Goal: Task Accomplishment & Management: Use online tool/utility

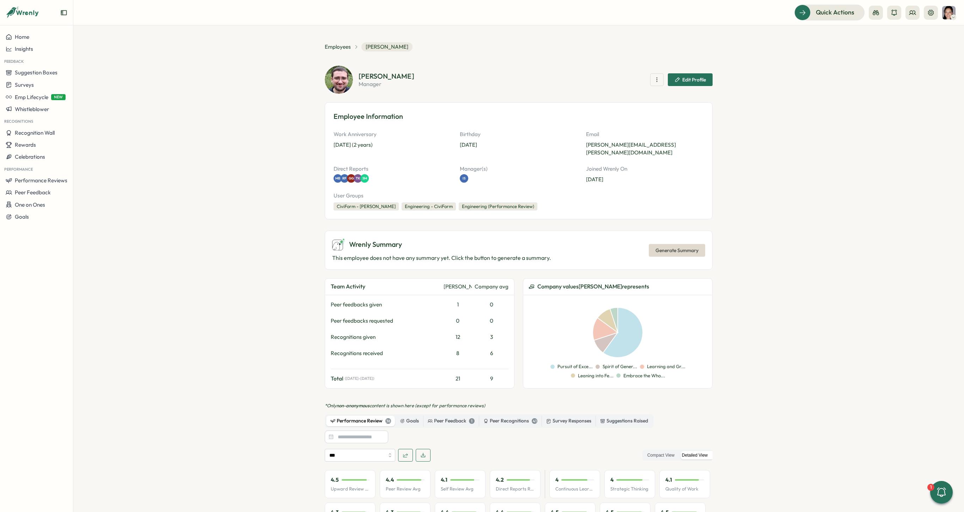
click at [667, 244] on span "Generate Summary" at bounding box center [677, 250] width 43 height 12
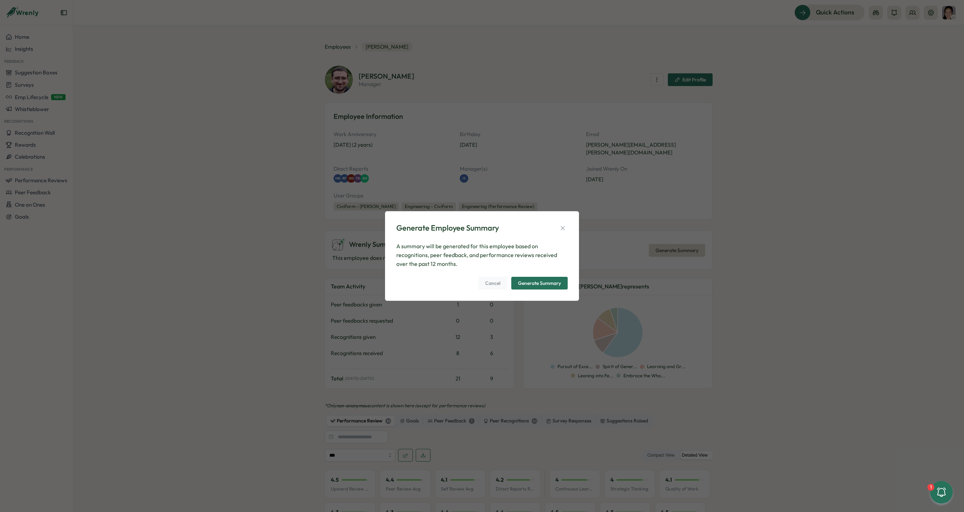
click at [554, 286] on div "Generate Summary" at bounding box center [539, 283] width 43 height 5
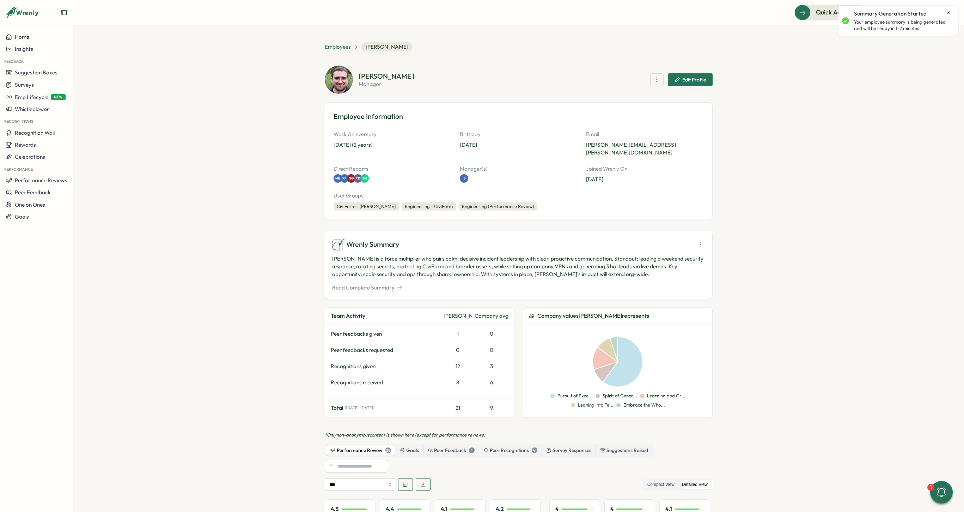
click at [340, 46] on span "Employees" at bounding box center [338, 47] width 26 height 8
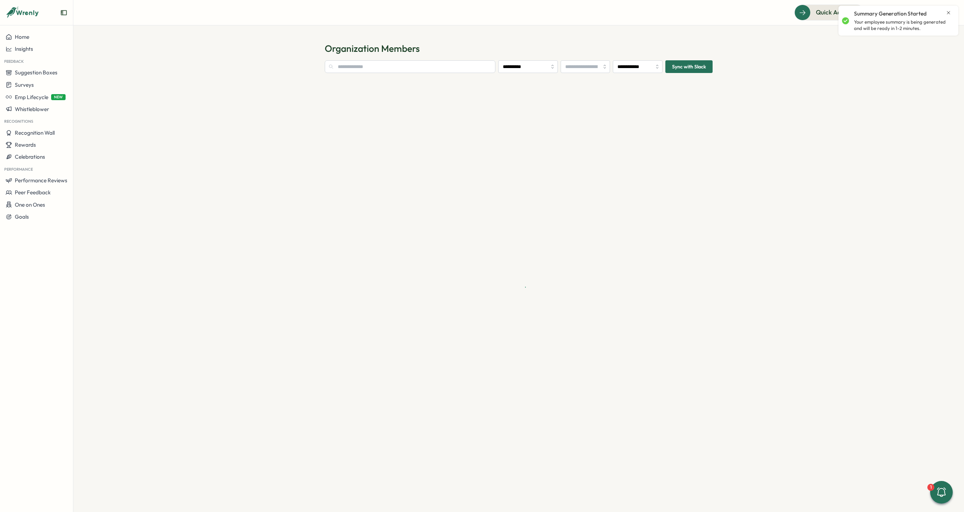
type input "**********"
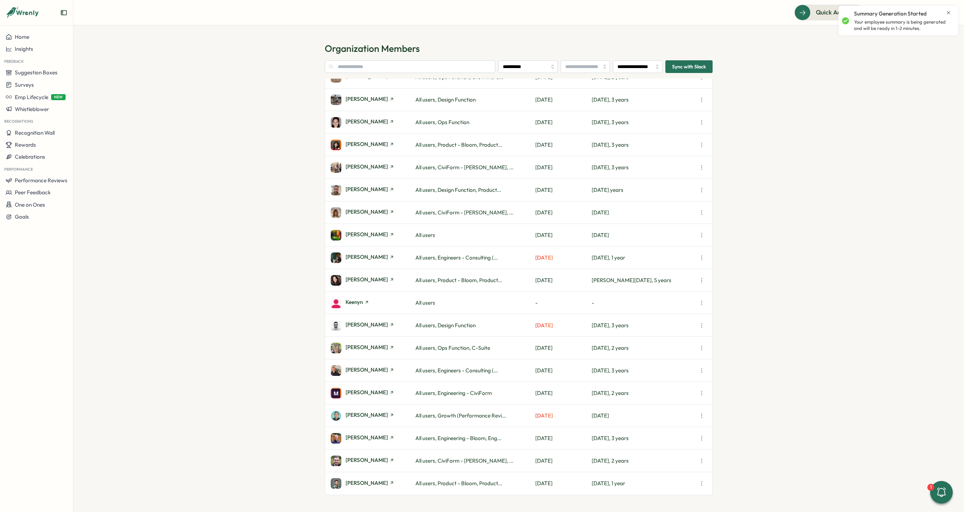
scroll to position [529, 0]
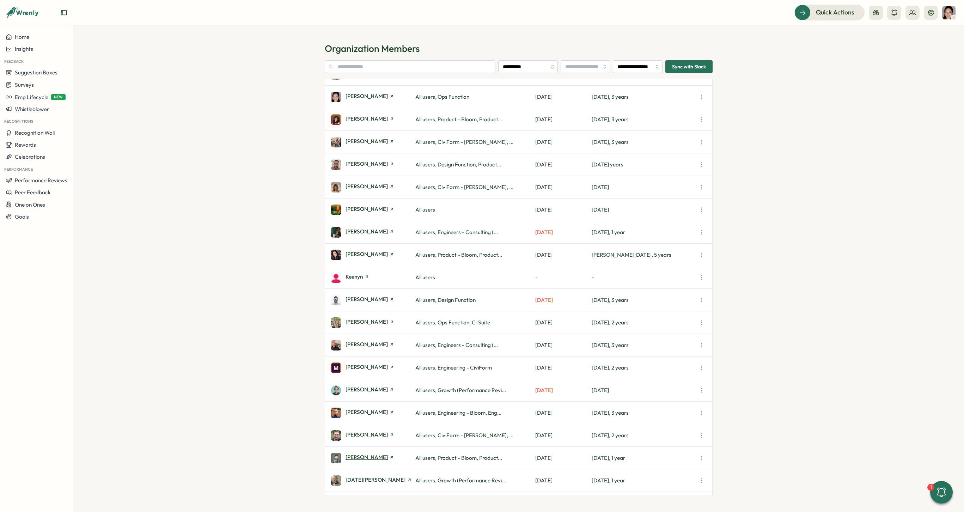
click at [370, 458] on span "[PERSON_NAME]" at bounding box center [367, 457] width 42 height 5
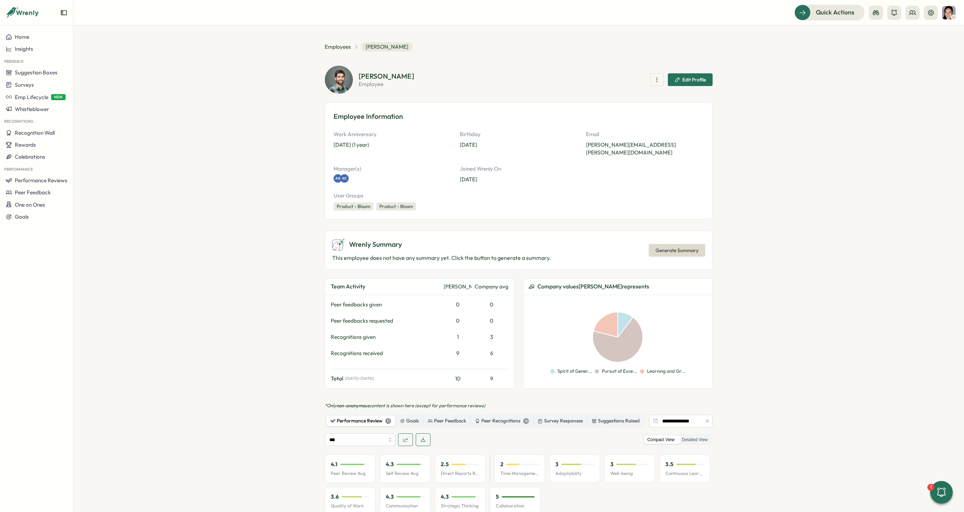
click at [707, 419] on icon "button" at bounding box center [707, 421] width 5 height 5
click at [701, 436] on label "Detailed View" at bounding box center [695, 440] width 33 height 9
click at [697, 246] on span "Generate Summary" at bounding box center [677, 250] width 43 height 12
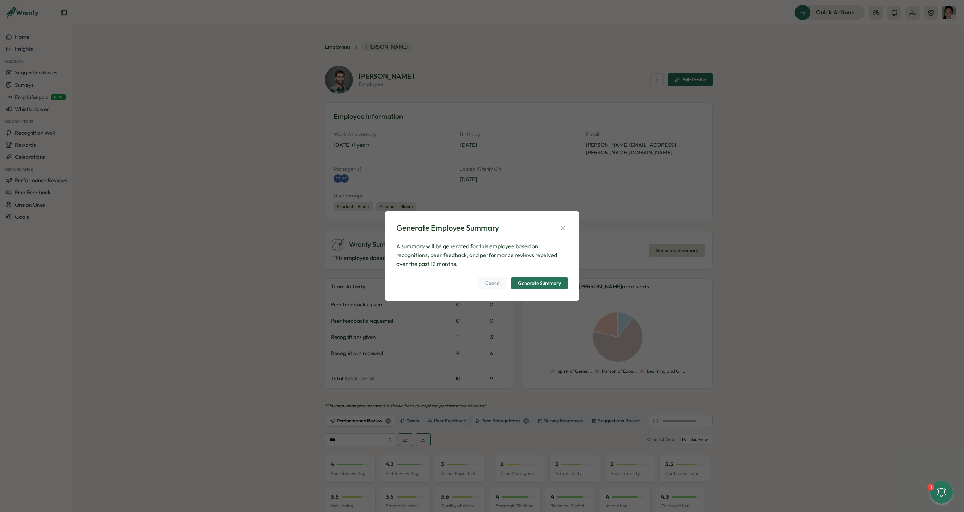
click at [553, 281] on div "Generate Summary" at bounding box center [539, 283] width 43 height 5
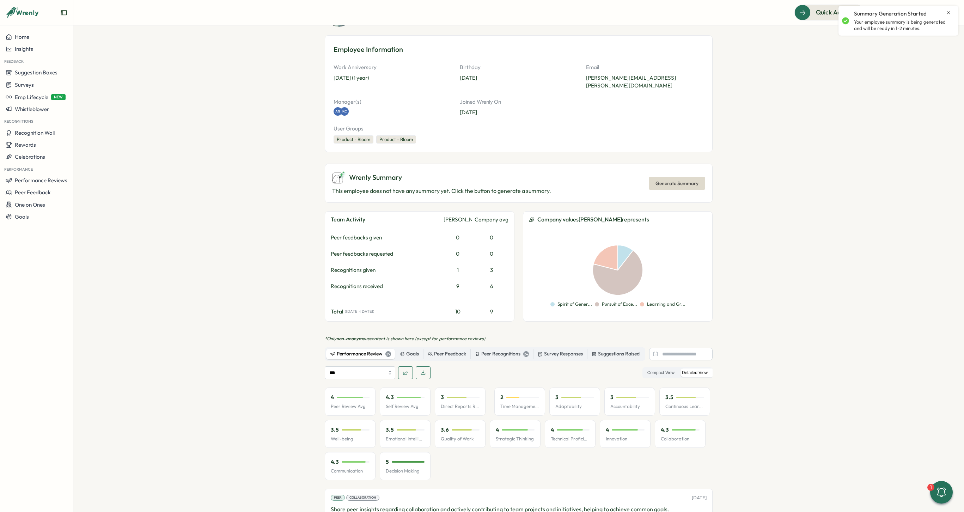
scroll to position [73, 0]
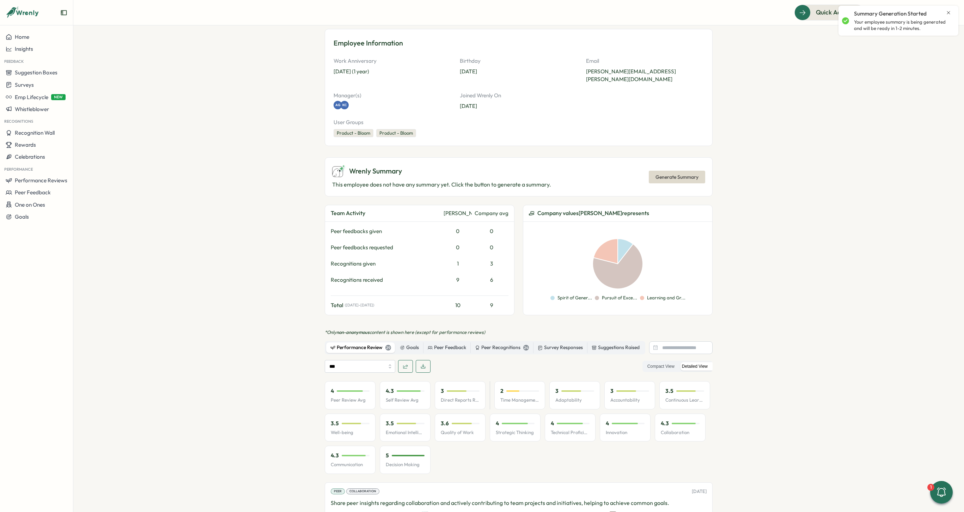
click at [421, 362] on span "button" at bounding box center [423, 367] width 6 height 12
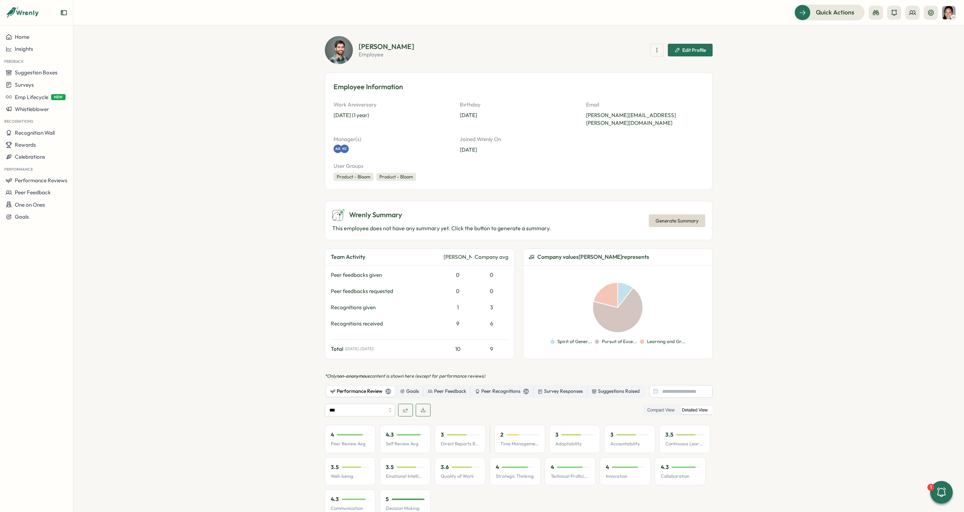
scroll to position [0, 0]
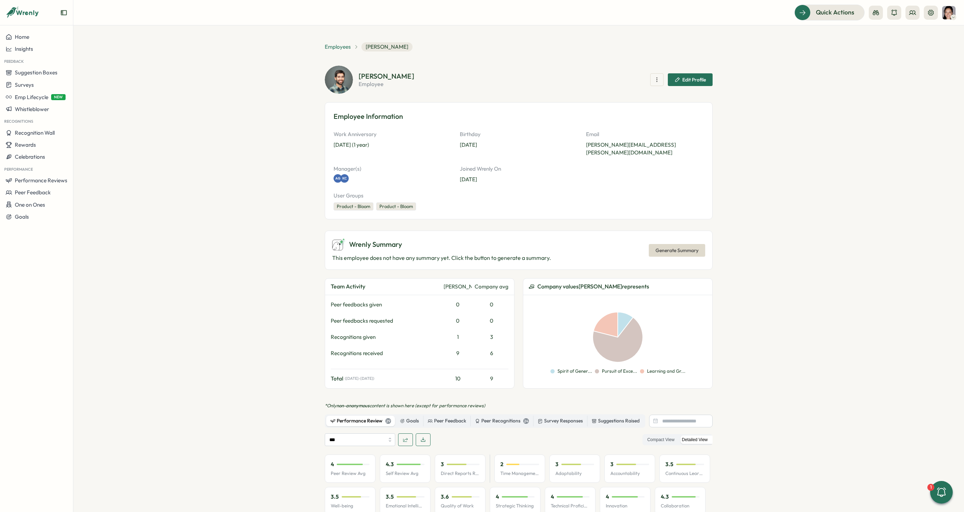
click at [336, 44] on span "Employees" at bounding box center [338, 47] width 26 height 8
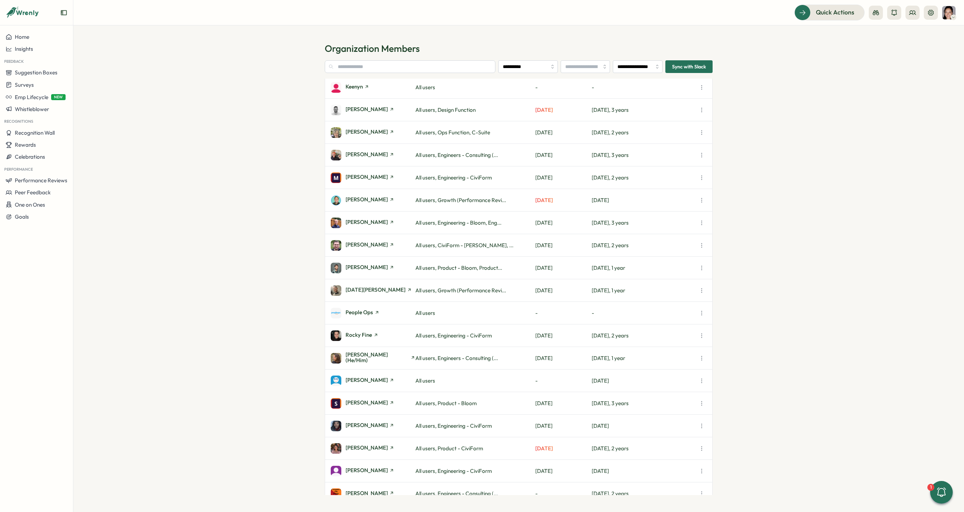
scroll to position [728, 0]
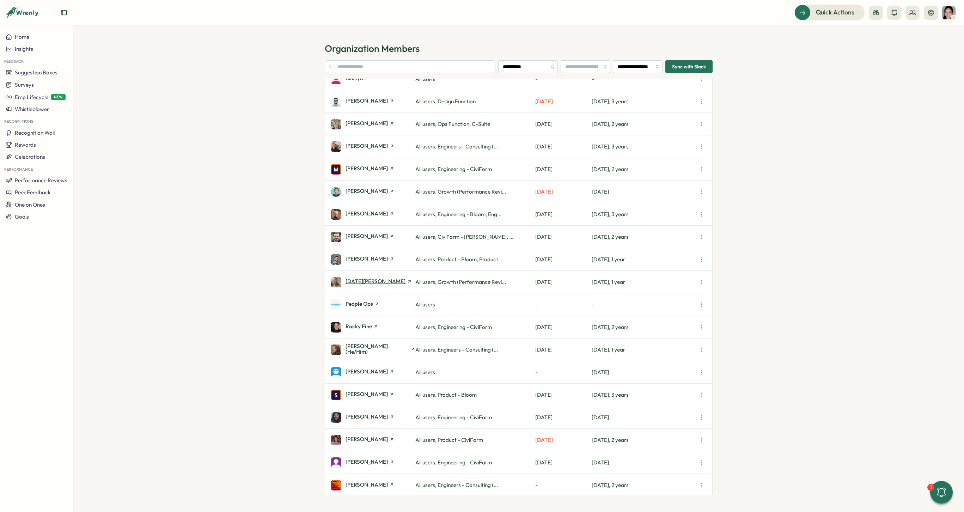
click at [353, 282] on span "[DATE][PERSON_NAME]" at bounding box center [376, 281] width 60 height 5
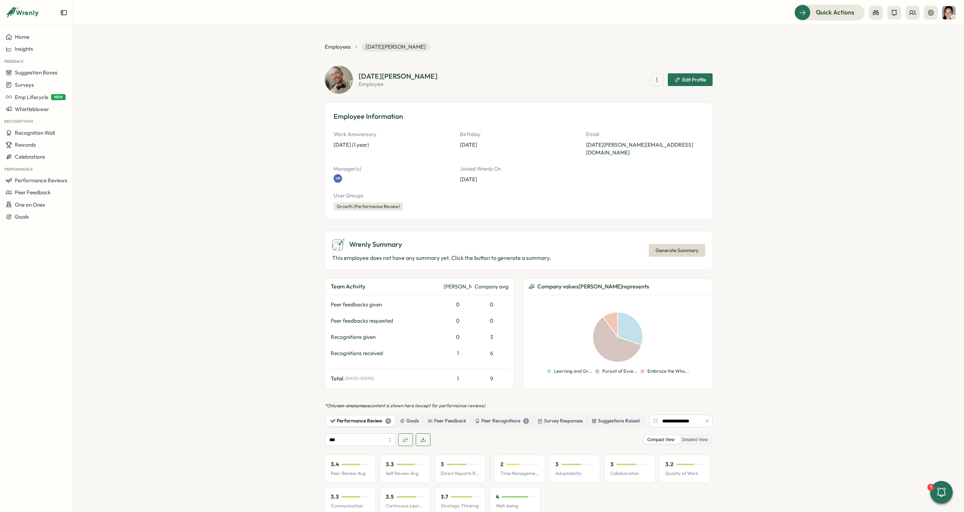
click at [704, 417] on button "button" at bounding box center [708, 421] width 8 height 8
click at [703, 436] on label "Detailed View" at bounding box center [695, 440] width 33 height 9
click at [673, 244] on span "Generate Summary" at bounding box center [677, 250] width 43 height 12
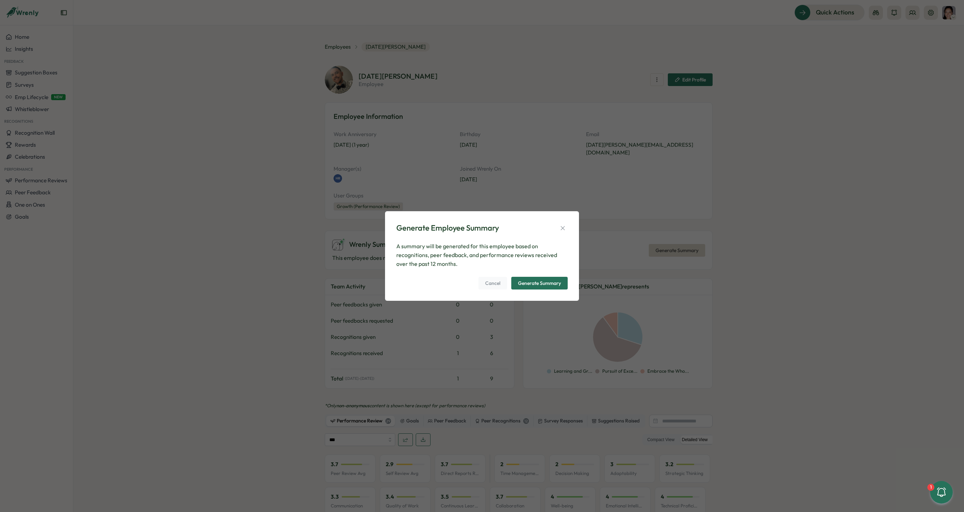
click at [550, 281] on div "Generate Summary" at bounding box center [539, 283] width 43 height 5
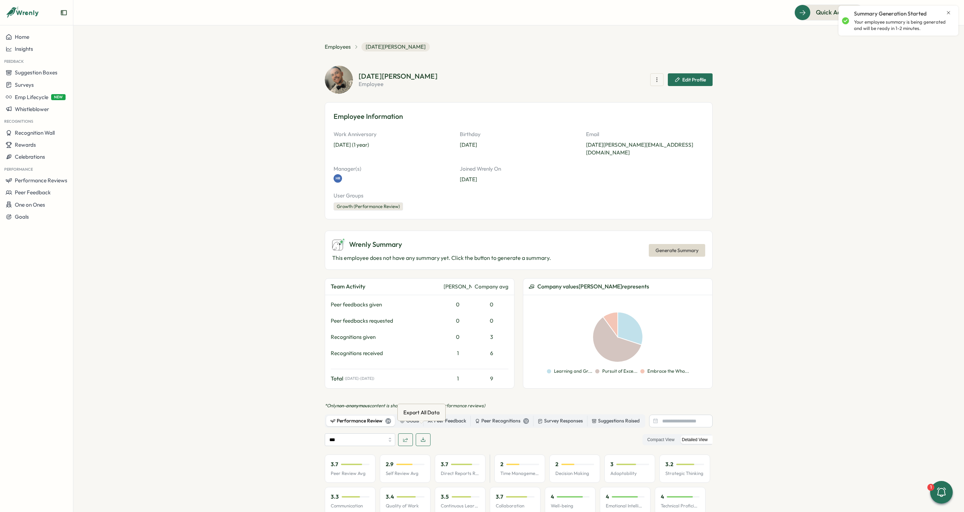
click at [426, 434] on button "button" at bounding box center [423, 440] width 15 height 13
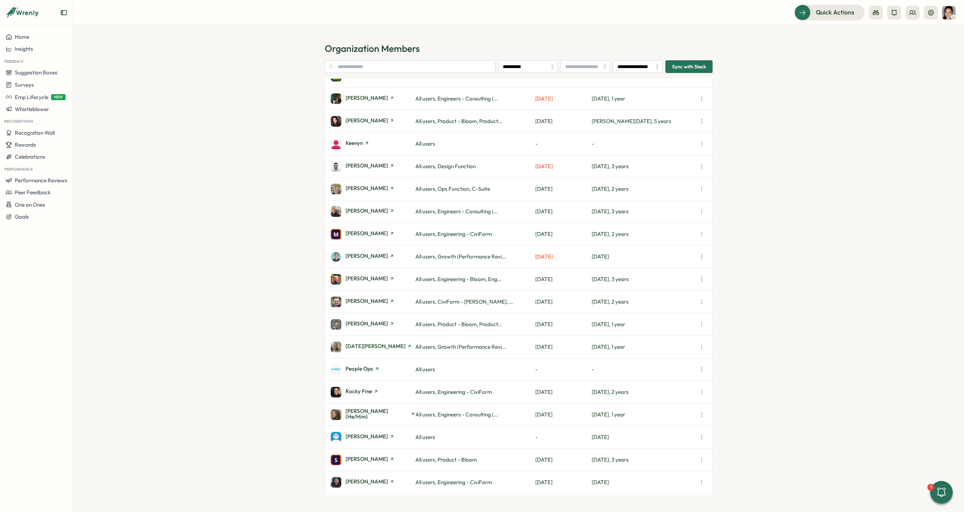
scroll to position [673, 0]
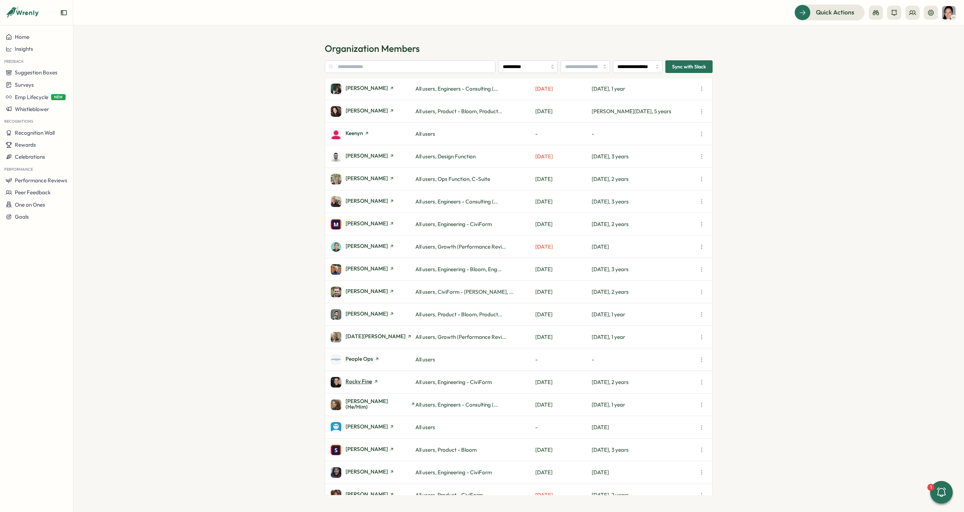
click at [365, 381] on span "Rocky Fine" at bounding box center [359, 381] width 26 height 5
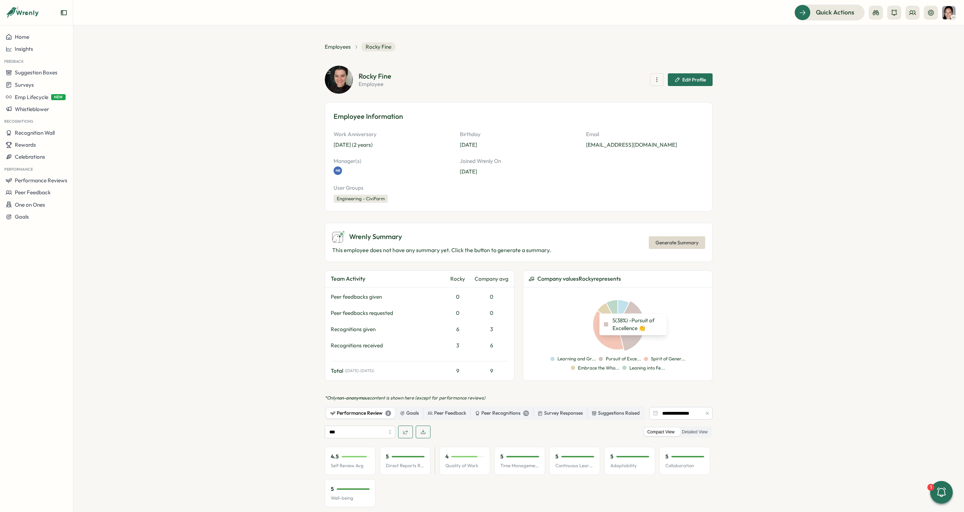
scroll to position [6, 0]
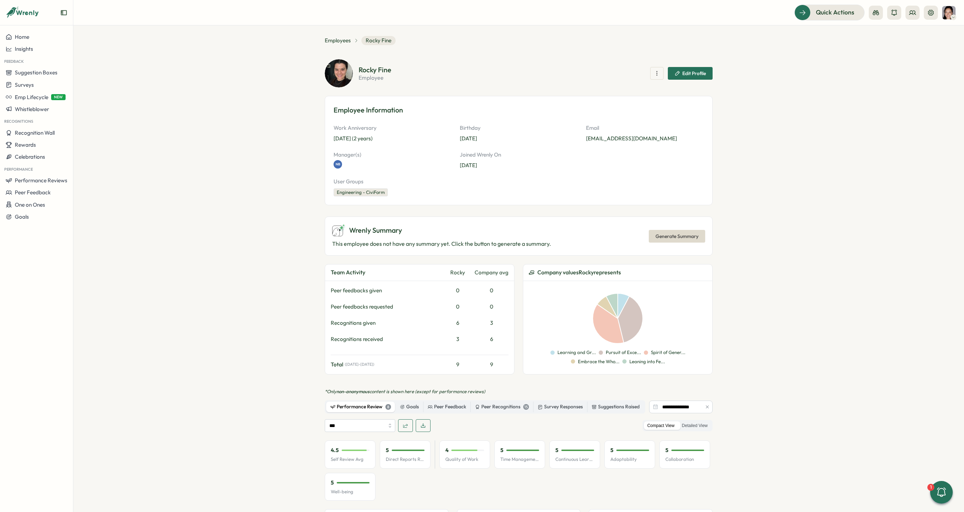
click at [706, 408] on icon "button" at bounding box center [707, 407] width 3 height 3
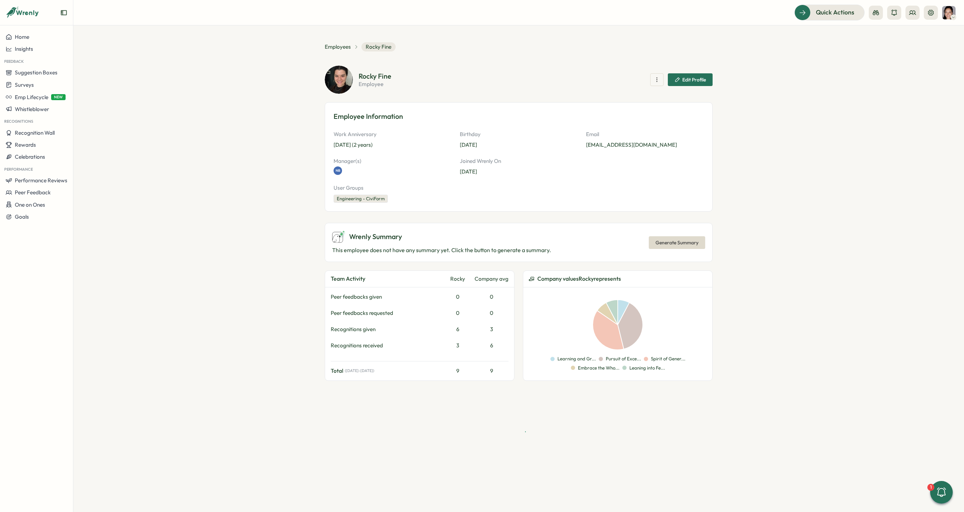
scroll to position [0, 0]
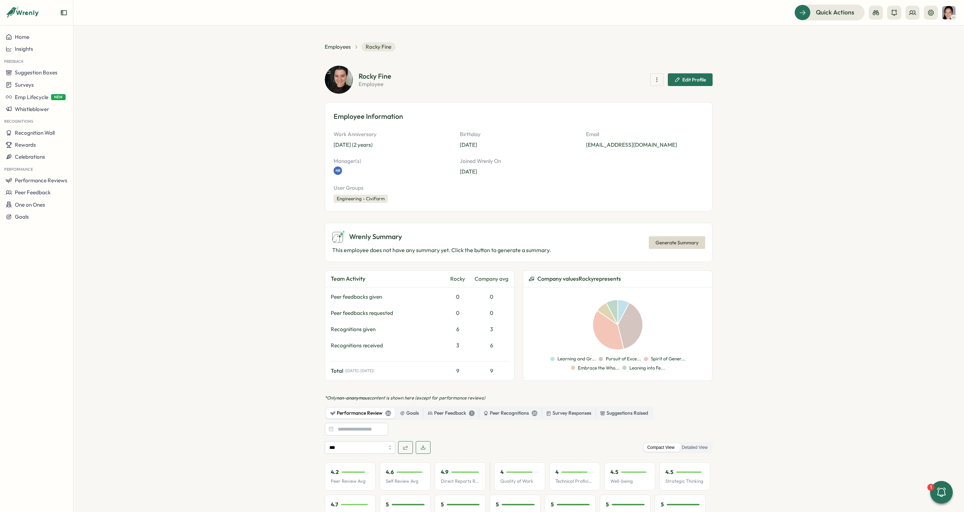
click at [699, 442] on div "Compact View Detailed View" at bounding box center [678, 448] width 70 height 12
click at [699, 443] on label "Detailed View" at bounding box center [695, 447] width 33 height 9
click at [676, 240] on span "Generate Summary" at bounding box center [677, 243] width 43 height 12
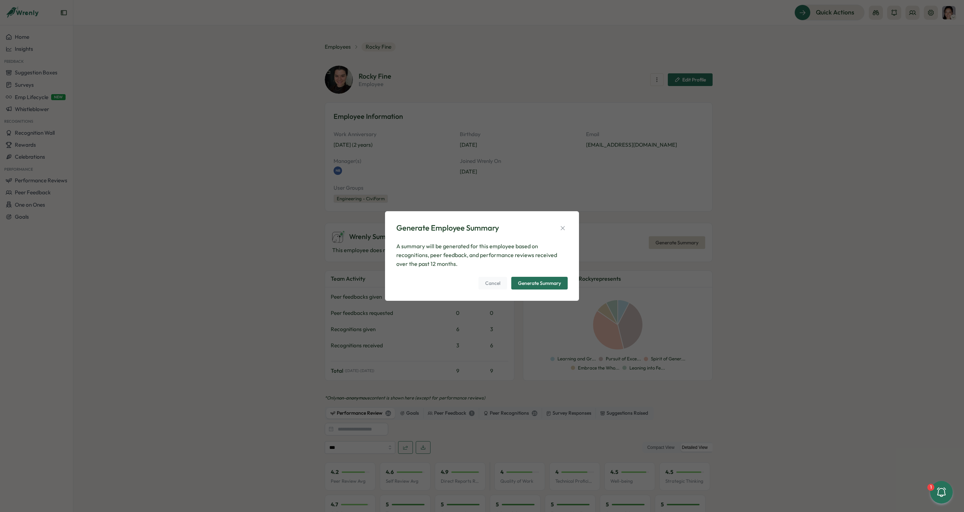
click at [534, 279] on span "Generate Summary" at bounding box center [539, 283] width 43 height 12
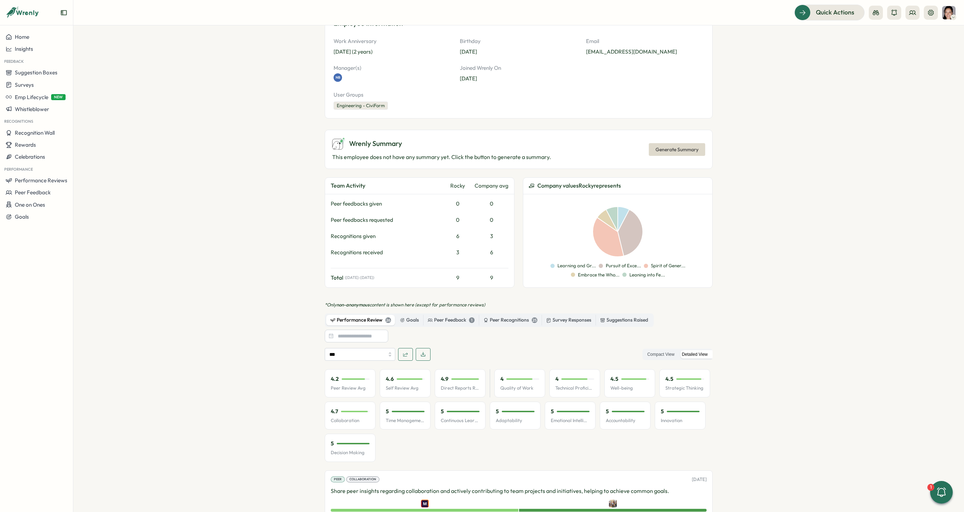
scroll to position [94, 0]
click at [422, 355] on icon "button" at bounding box center [423, 354] width 6 height 6
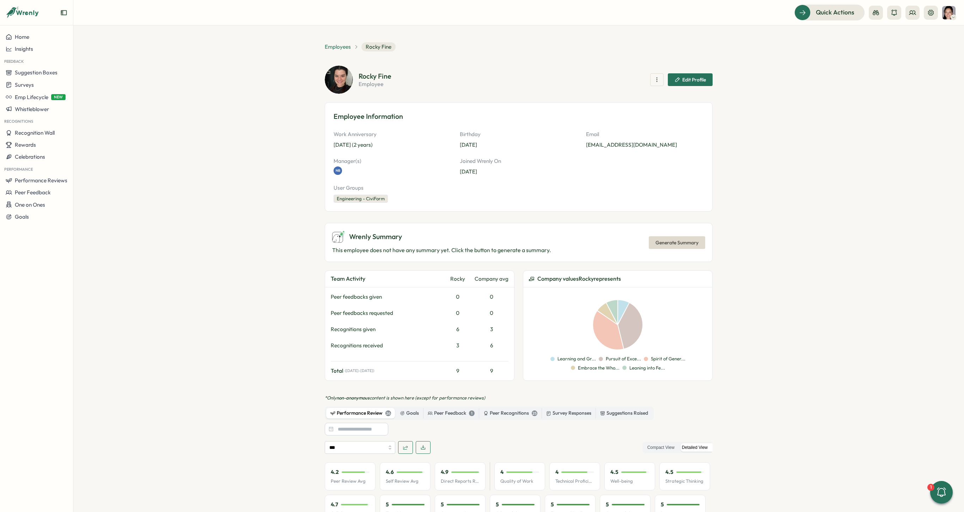
click at [337, 49] on span "Employees" at bounding box center [338, 47] width 26 height 8
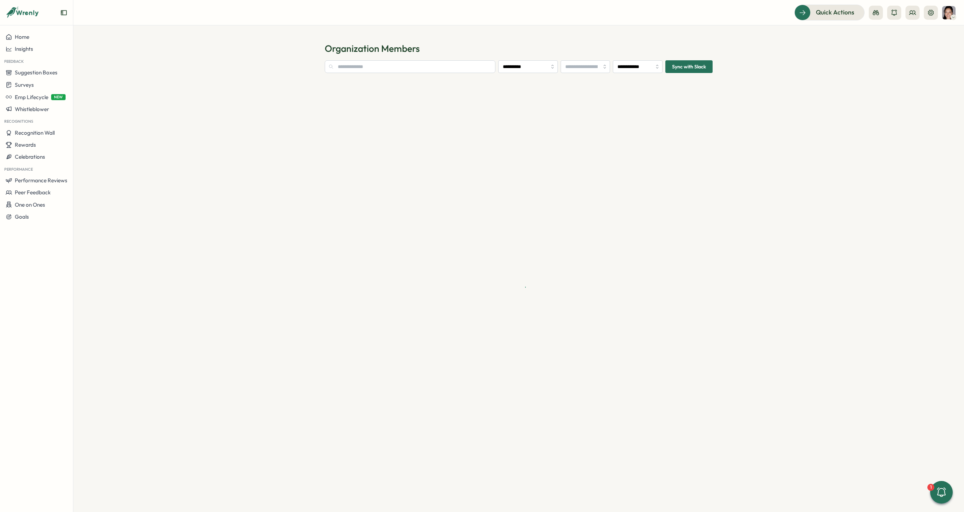
type input "**********"
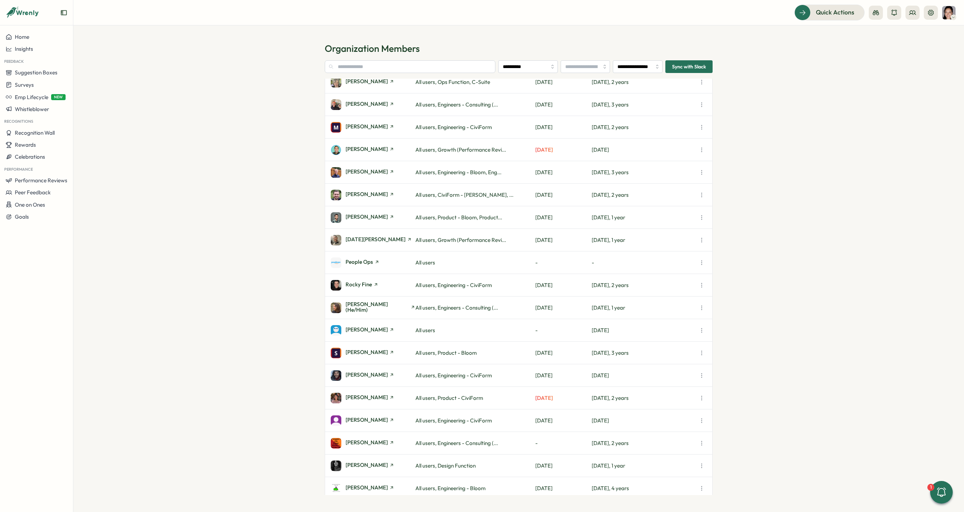
scroll to position [779, 0]
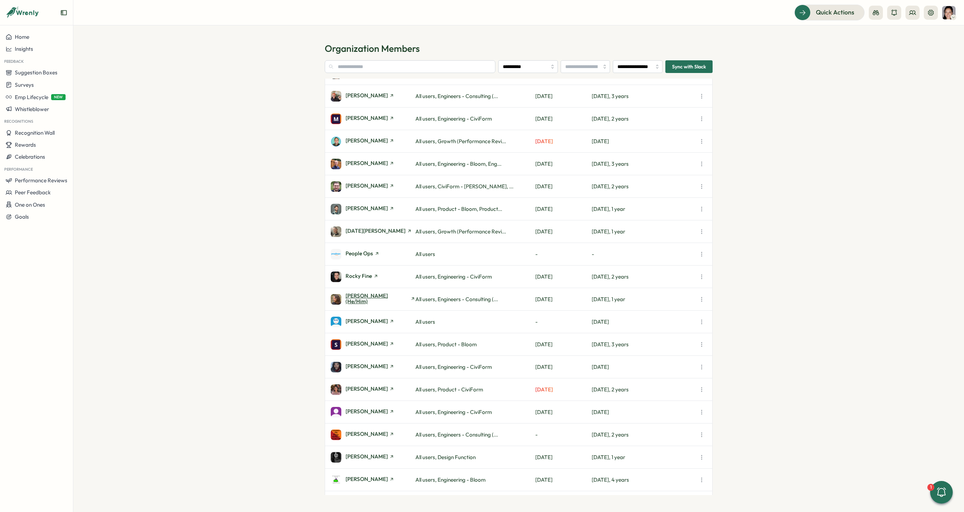
click at [381, 299] on span "[PERSON_NAME] (he/him)" at bounding box center [377, 298] width 63 height 11
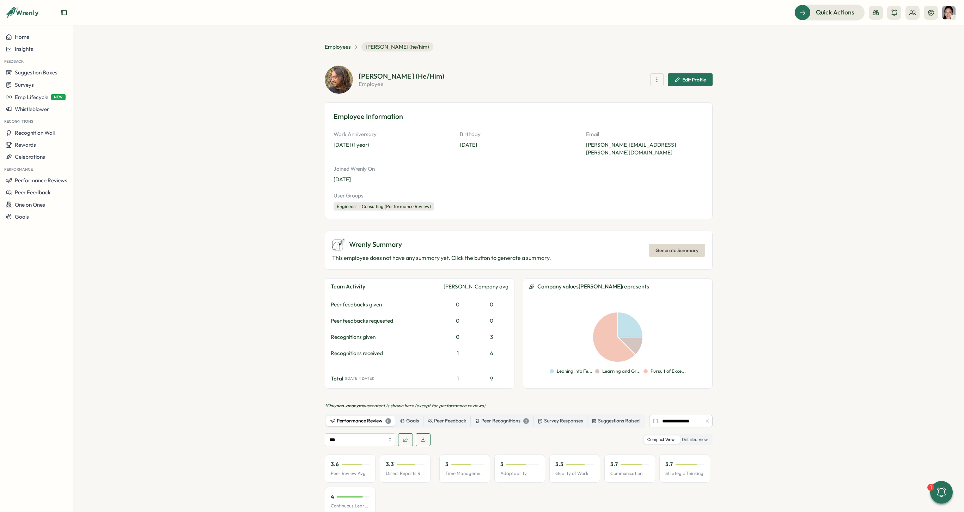
click at [705, 417] on button "button" at bounding box center [708, 421] width 8 height 8
click at [703, 436] on label "Detailed View" at bounding box center [695, 440] width 33 height 9
click at [425, 435] on button "button" at bounding box center [423, 440] width 15 height 13
click at [514, 260] on div "Wrenly Summary This employee does not have any summary yet. Click the button to…" at bounding box center [519, 250] width 388 height 39
click at [688, 245] on span "Generate Summary" at bounding box center [677, 250] width 43 height 12
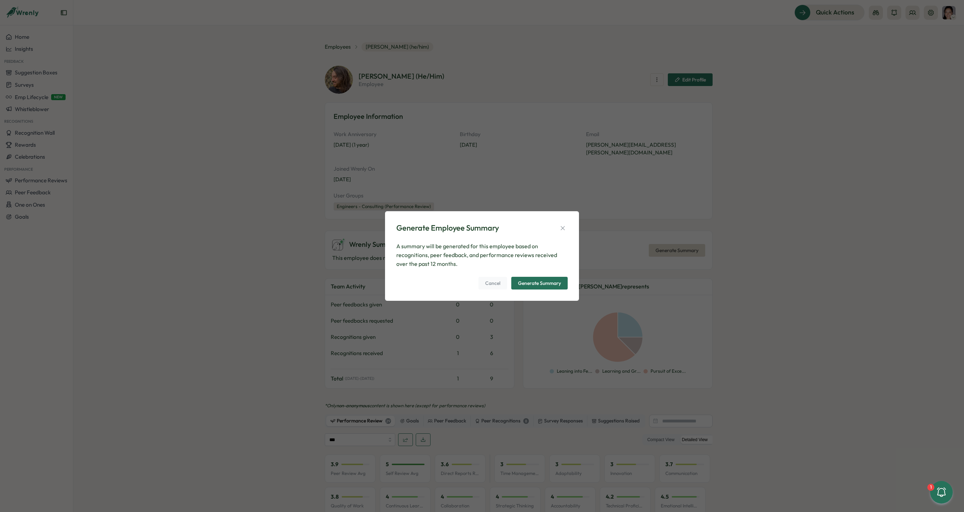
click at [535, 279] on span "Generate Summary" at bounding box center [539, 283] width 43 height 12
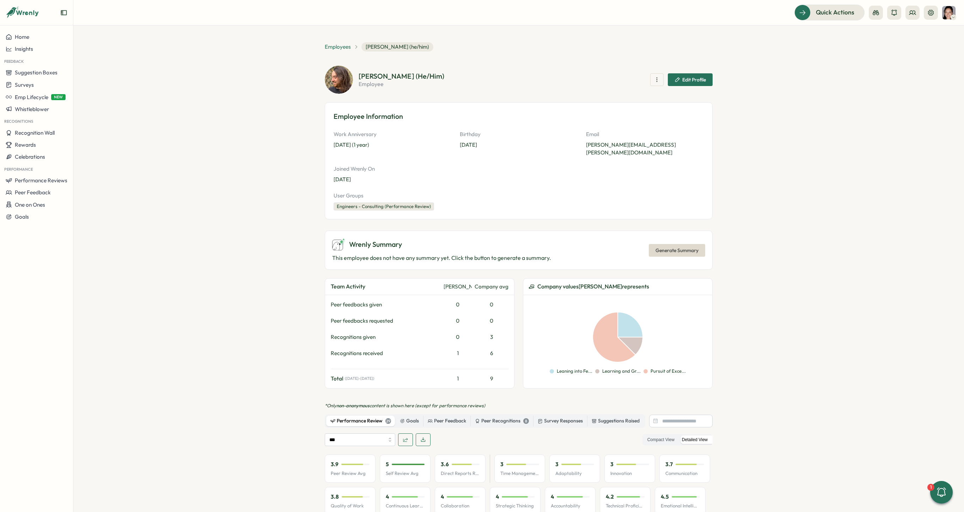
click at [338, 45] on span "Employees" at bounding box center [338, 47] width 26 height 8
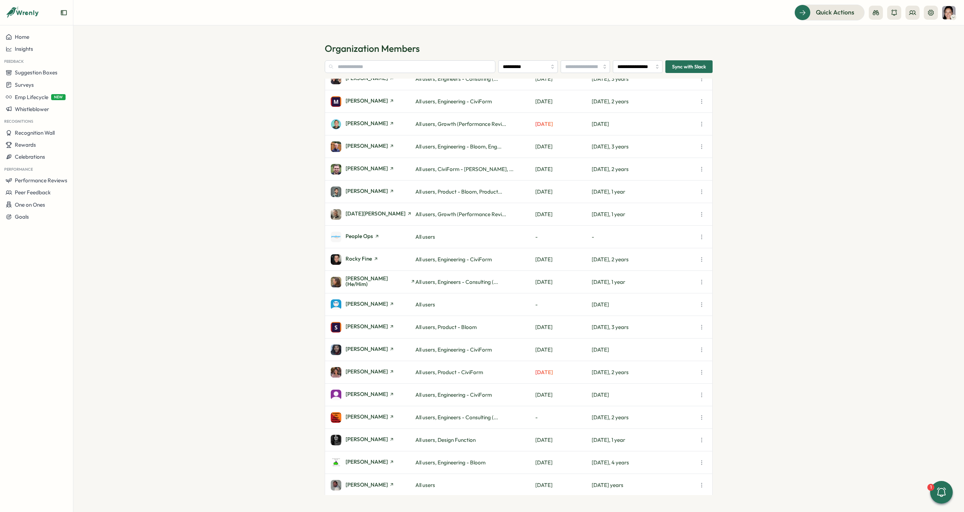
scroll to position [797, 0]
click at [361, 328] on span "[PERSON_NAME]" at bounding box center [367, 325] width 42 height 5
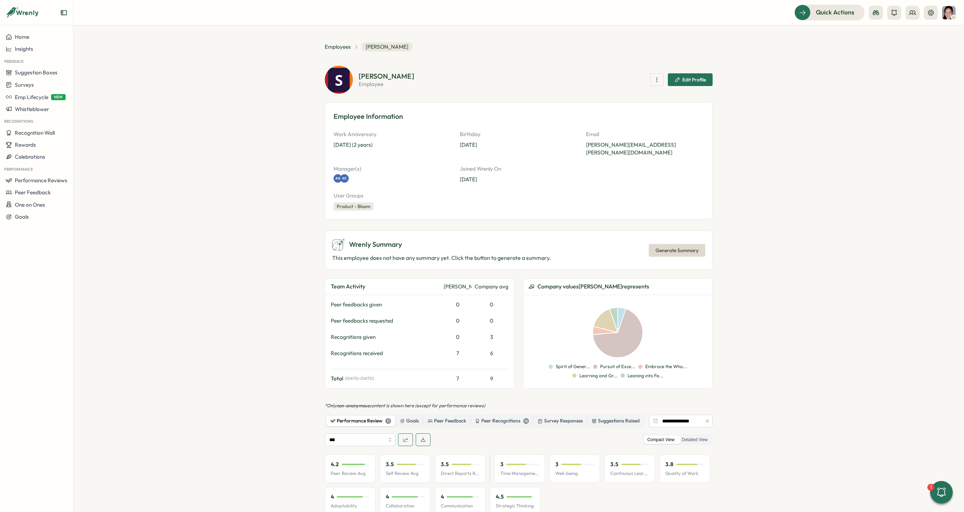
click at [704, 418] on div at bounding box center [707, 421] width 11 height 13
click at [707, 419] on icon "button" at bounding box center [707, 421] width 5 height 5
click at [702, 434] on div "Compact View Detailed View" at bounding box center [678, 440] width 70 height 12
click at [701, 436] on label "Detailed View" at bounding box center [695, 440] width 33 height 9
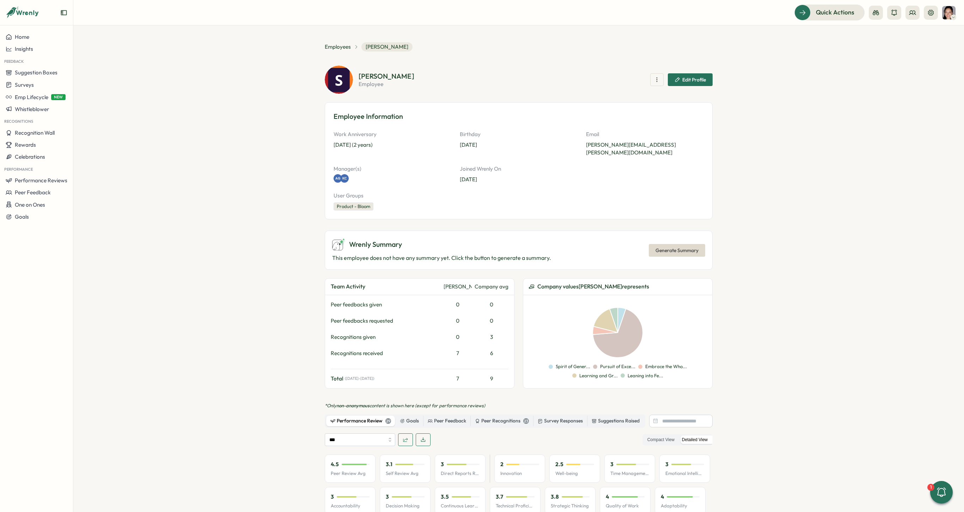
click at [690, 244] on span "Generate Summary" at bounding box center [677, 250] width 43 height 12
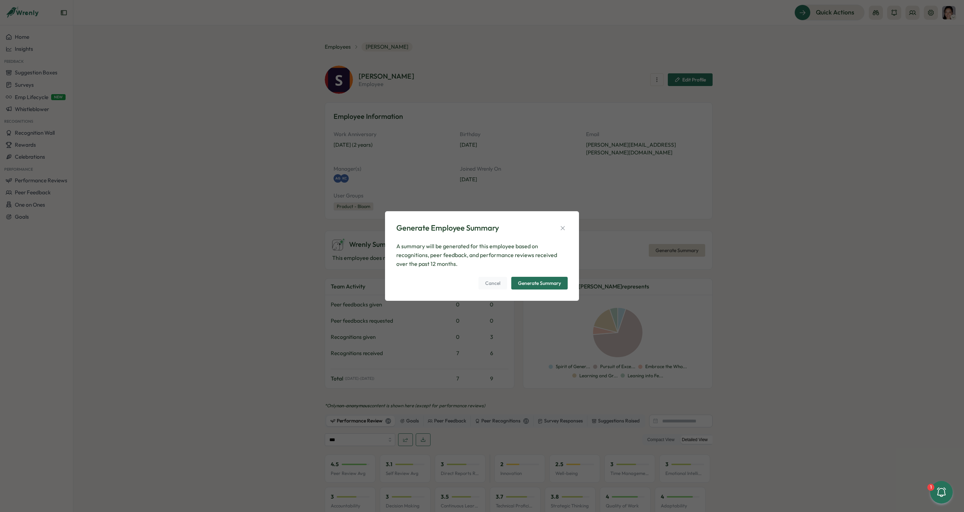
click at [552, 281] on div "Generate Summary" at bounding box center [539, 283] width 43 height 5
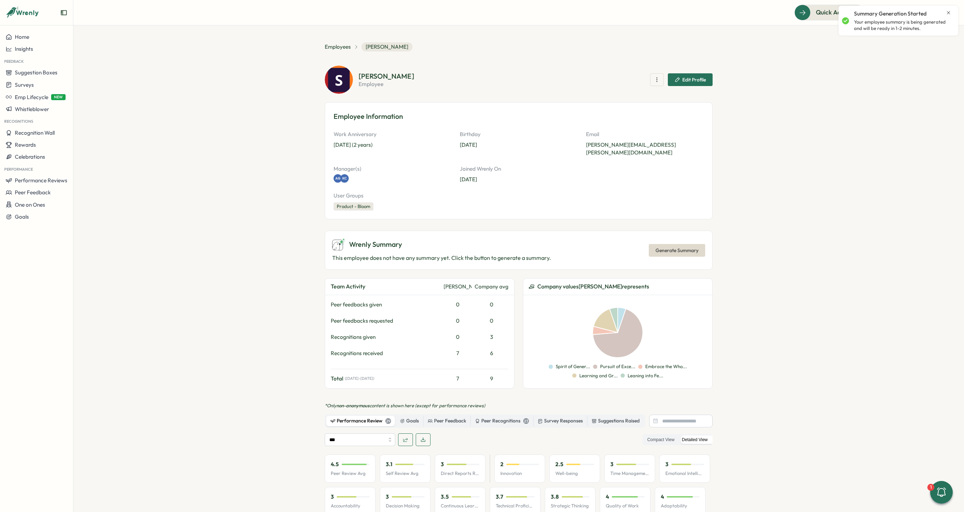
click at [422, 434] on span "button" at bounding box center [423, 440] width 6 height 12
click at [343, 49] on span "Employees" at bounding box center [338, 47] width 26 height 8
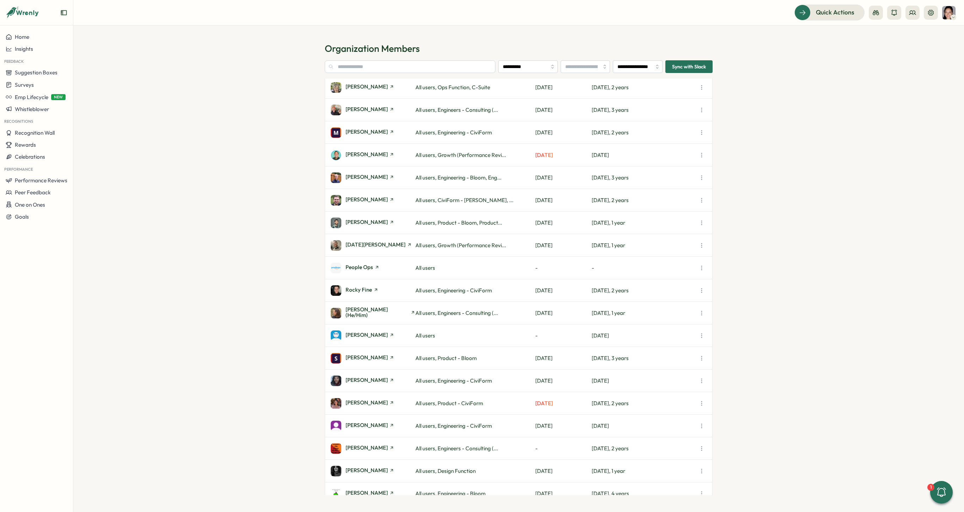
scroll to position [798, 0]
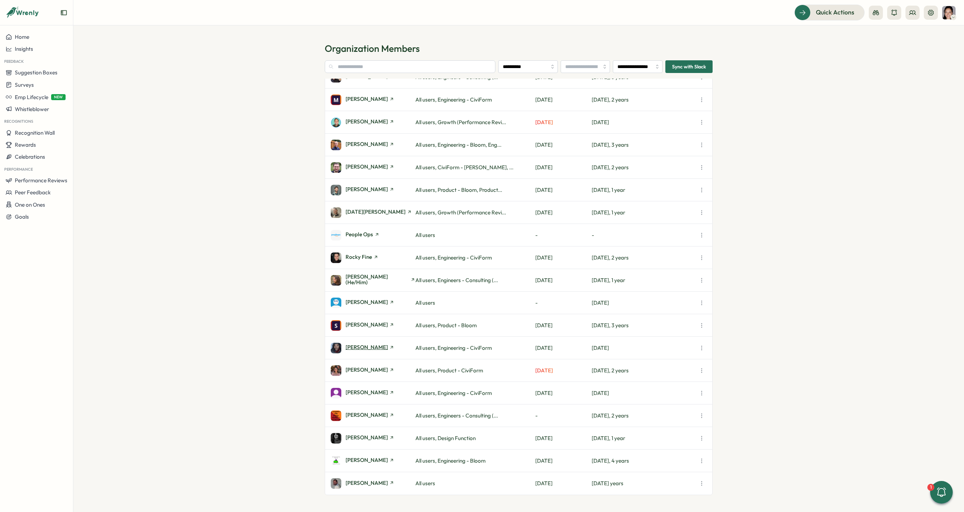
click at [363, 348] on span "[PERSON_NAME]" at bounding box center [367, 347] width 42 height 5
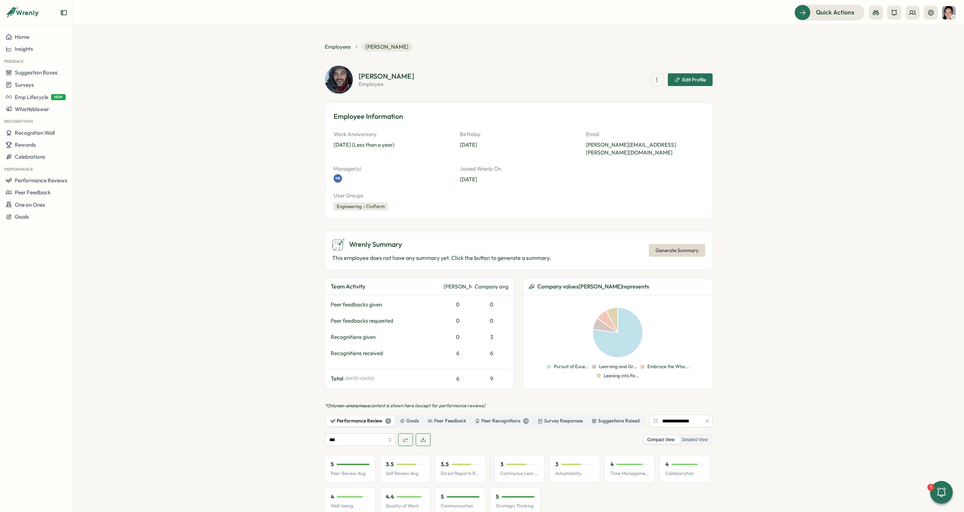
click at [708, 419] on icon "button" at bounding box center [707, 421] width 5 height 5
click at [697, 451] on label "Detailed View" at bounding box center [695, 455] width 33 height 9
click at [687, 245] on span "Generate Summary" at bounding box center [677, 250] width 43 height 12
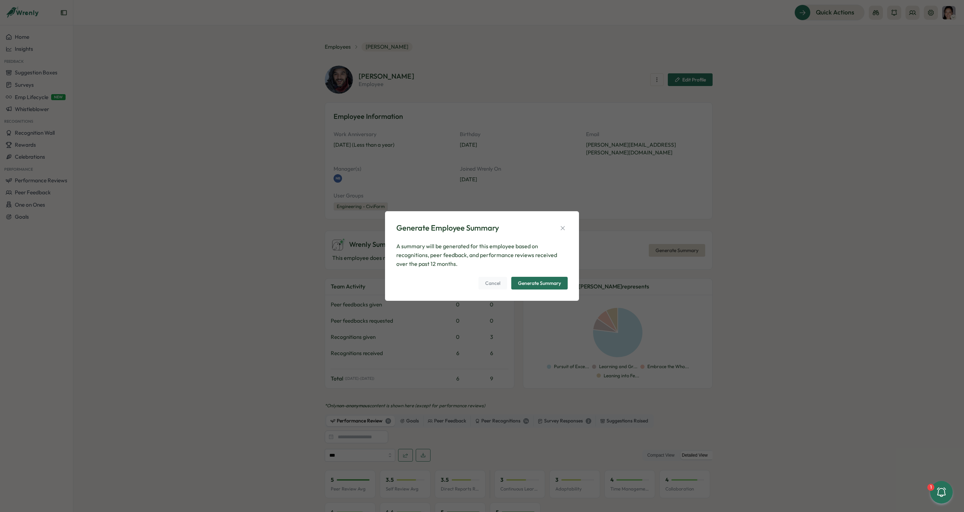
click at [527, 283] on div "Generate Summary" at bounding box center [539, 283] width 43 height 5
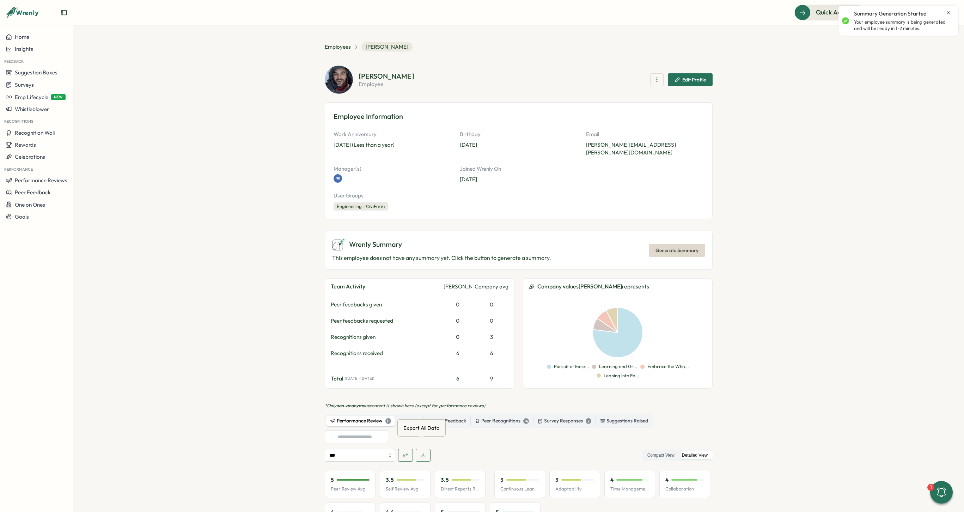
click at [424, 449] on button "button" at bounding box center [423, 455] width 15 height 13
click at [340, 46] on span "Employees" at bounding box center [338, 47] width 26 height 8
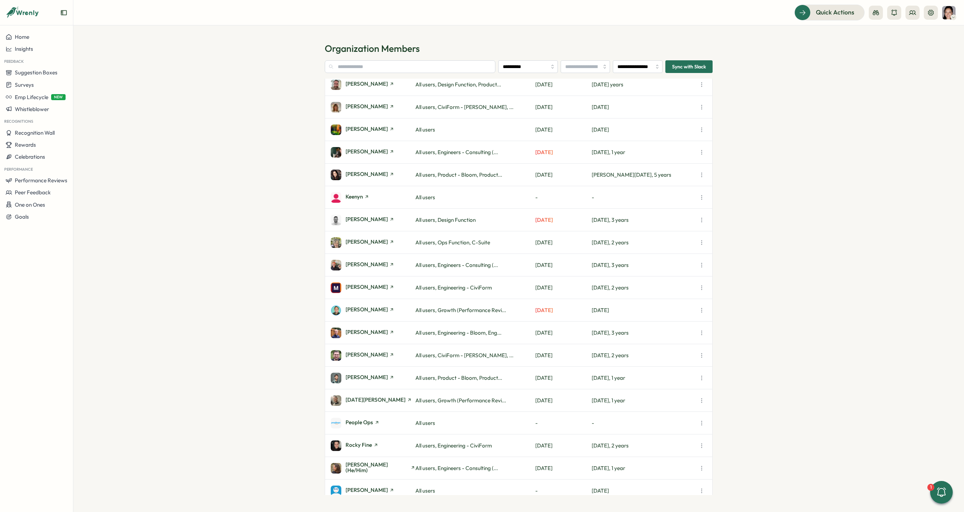
scroll to position [798, 0]
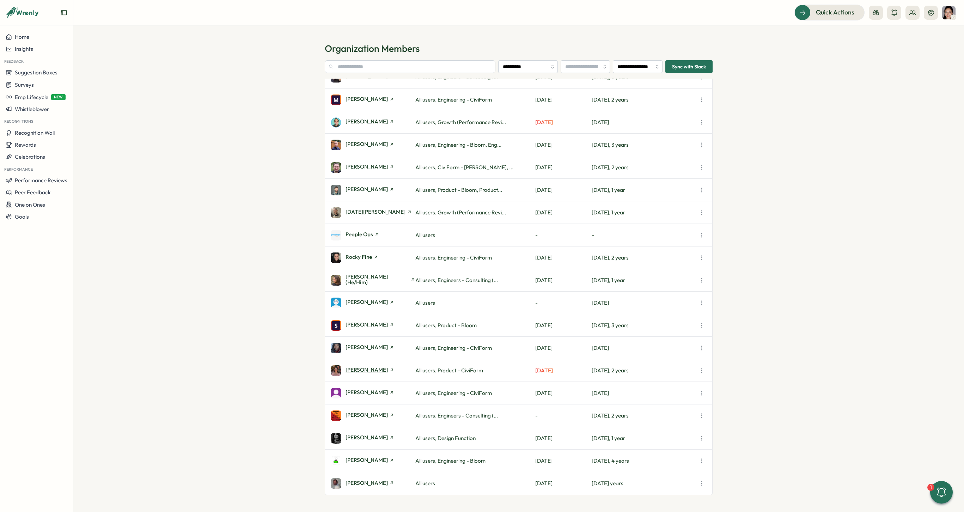
click at [363, 369] on span "[PERSON_NAME]" at bounding box center [367, 369] width 42 height 5
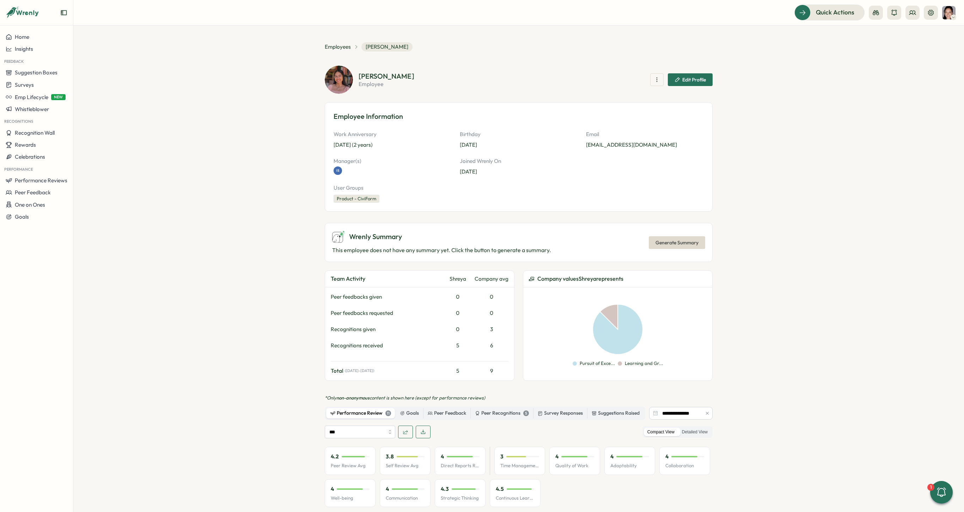
click at [708, 415] on button "button" at bounding box center [708, 414] width 8 height 8
click at [698, 434] on label "Detailed View" at bounding box center [695, 432] width 33 height 9
click at [428, 430] on button "button" at bounding box center [423, 432] width 15 height 13
click at [677, 243] on span "Generate Summary" at bounding box center [677, 243] width 43 height 12
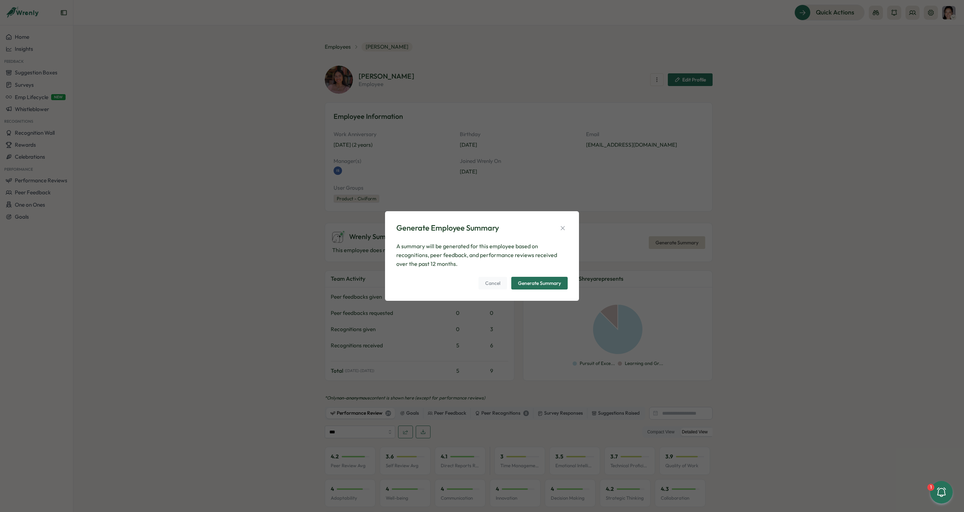
click at [529, 285] on div "Generate Summary" at bounding box center [539, 283] width 43 height 5
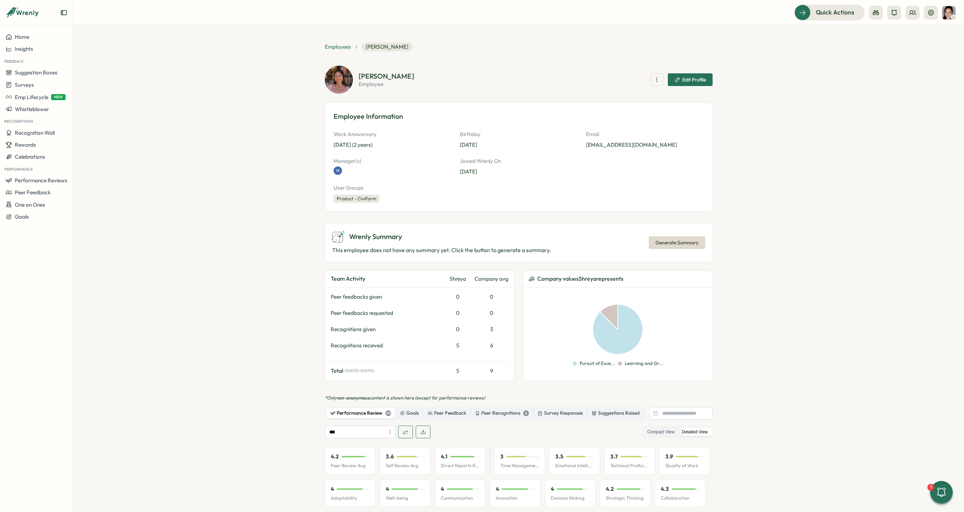
click at [333, 46] on span "Employees" at bounding box center [338, 47] width 26 height 8
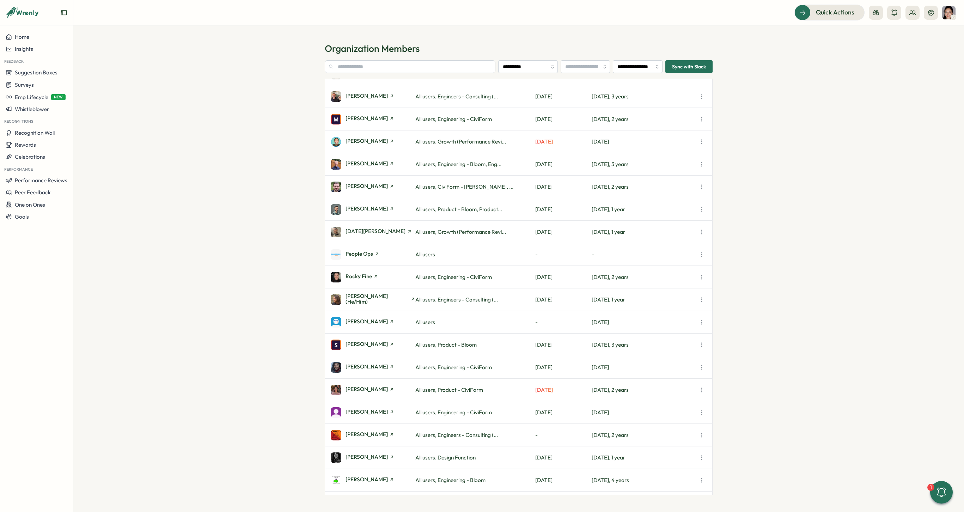
scroll to position [798, 0]
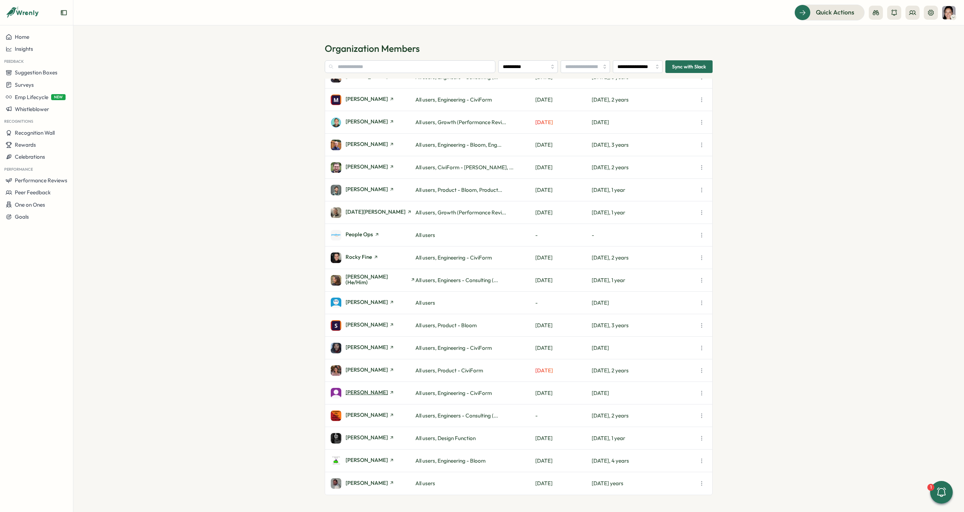
click at [367, 391] on span "[PERSON_NAME]" at bounding box center [367, 392] width 42 height 5
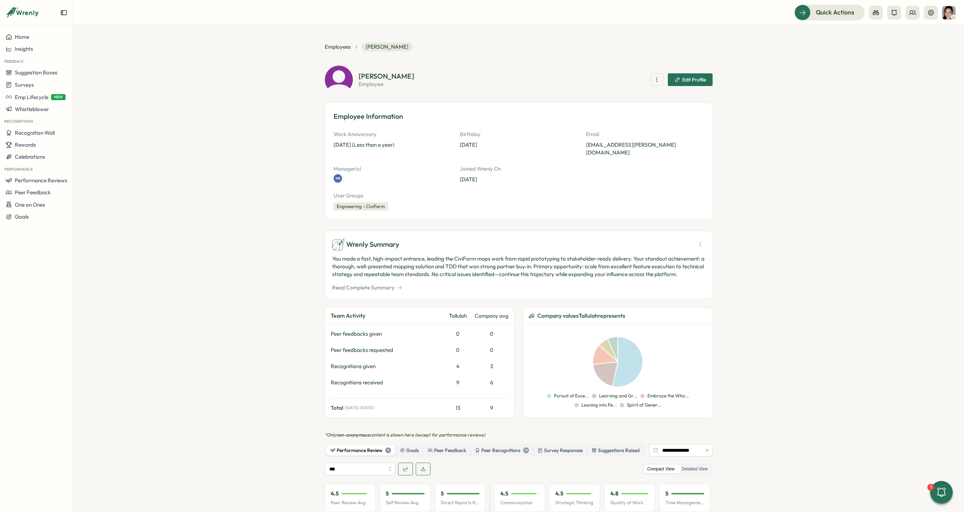
click at [706, 444] on div at bounding box center [707, 450] width 11 height 13
click at [707, 448] on icon "button" at bounding box center [707, 450] width 5 height 5
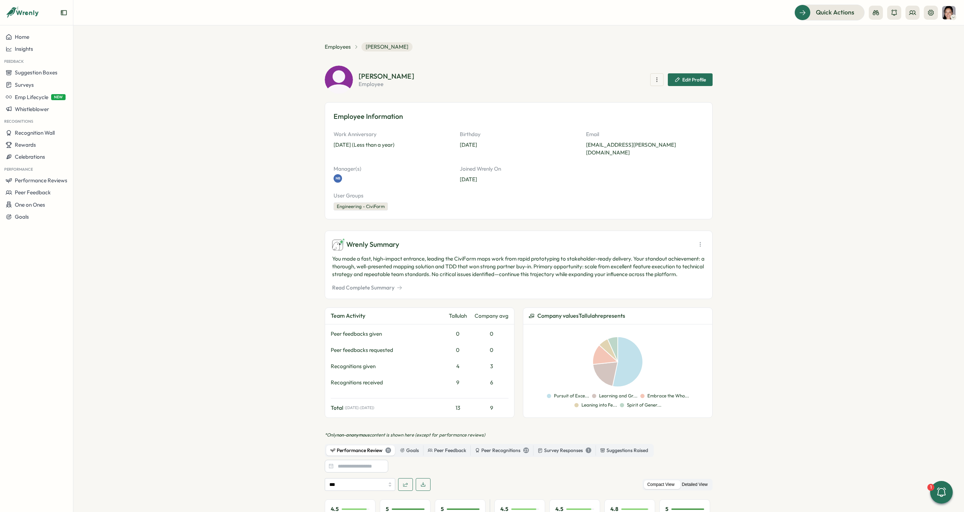
click at [697, 480] on label "Detailed View" at bounding box center [695, 484] width 33 height 9
click at [697, 241] on icon at bounding box center [700, 244] width 7 height 7
click at [700, 274] on span "Generate New Summary" at bounding box center [700, 274] width 59 height 8
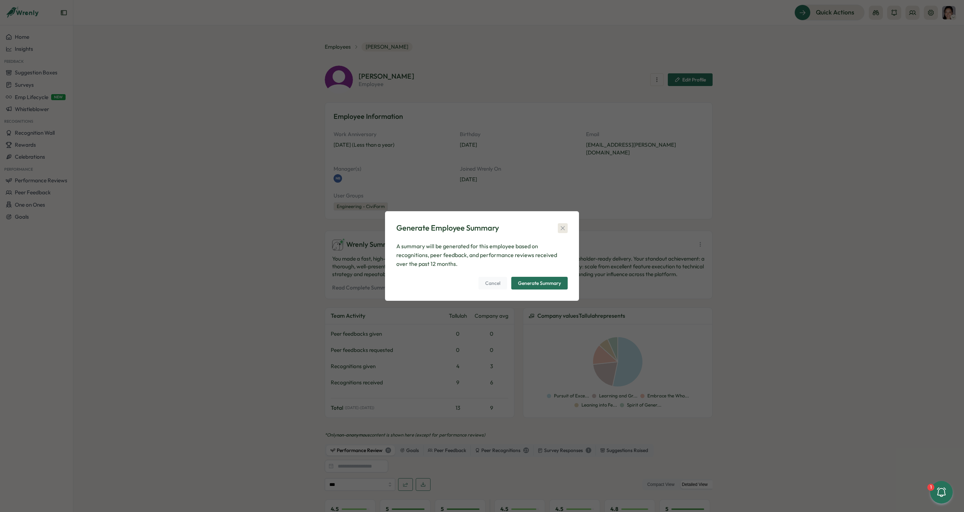
click at [562, 228] on icon "button" at bounding box center [562, 228] width 7 height 7
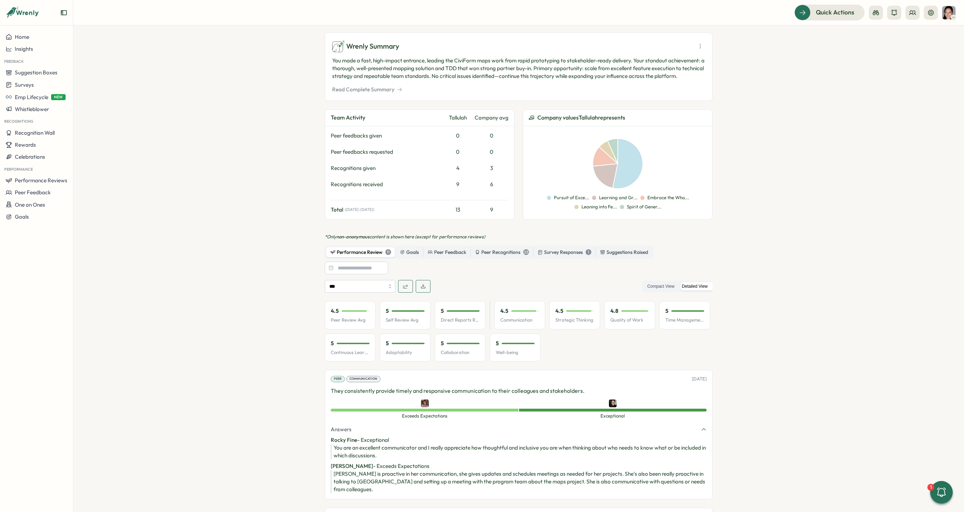
scroll to position [214, 0]
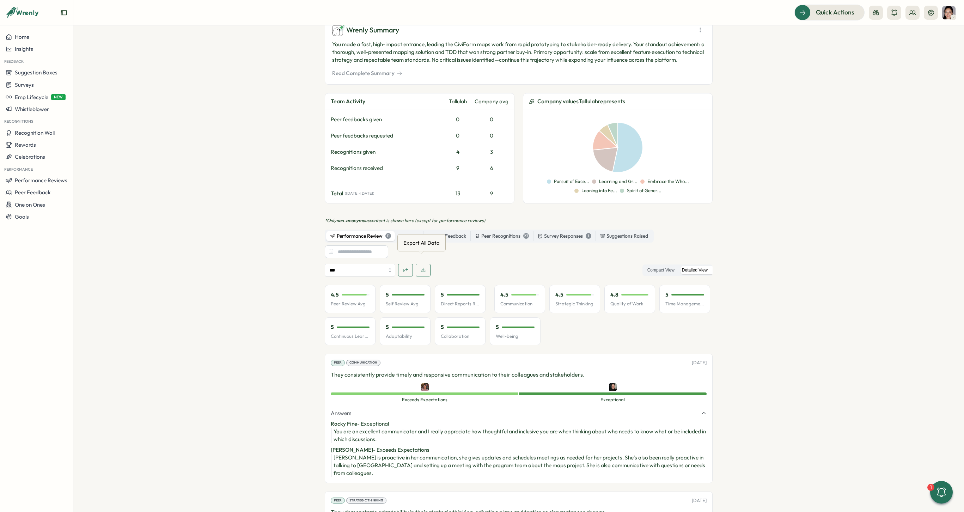
click at [420, 267] on icon "button" at bounding box center [423, 270] width 6 height 6
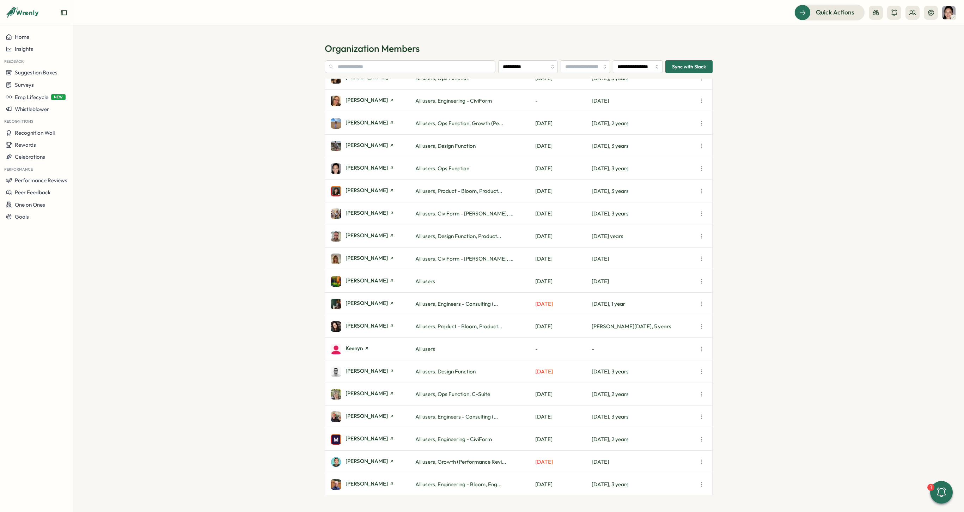
scroll to position [798, 0]
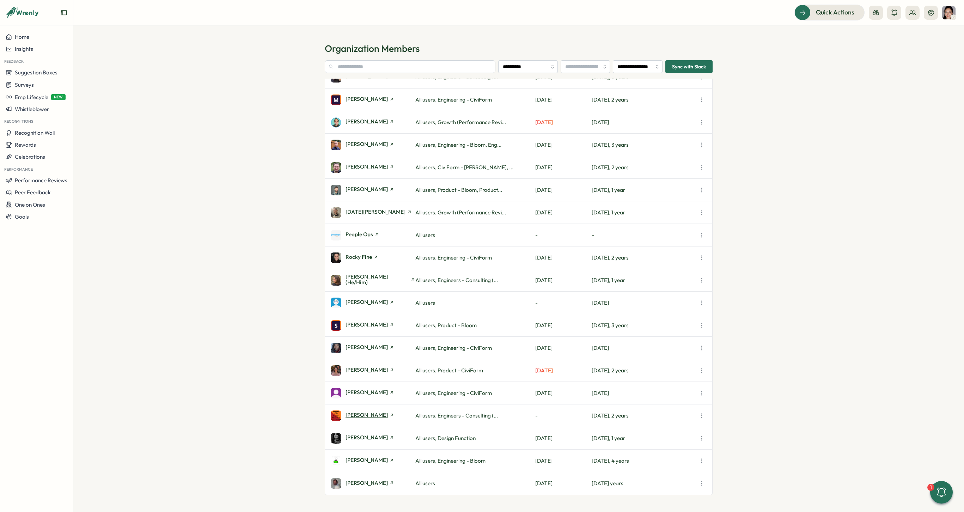
click at [347, 413] on span "[PERSON_NAME]" at bounding box center [367, 414] width 42 height 5
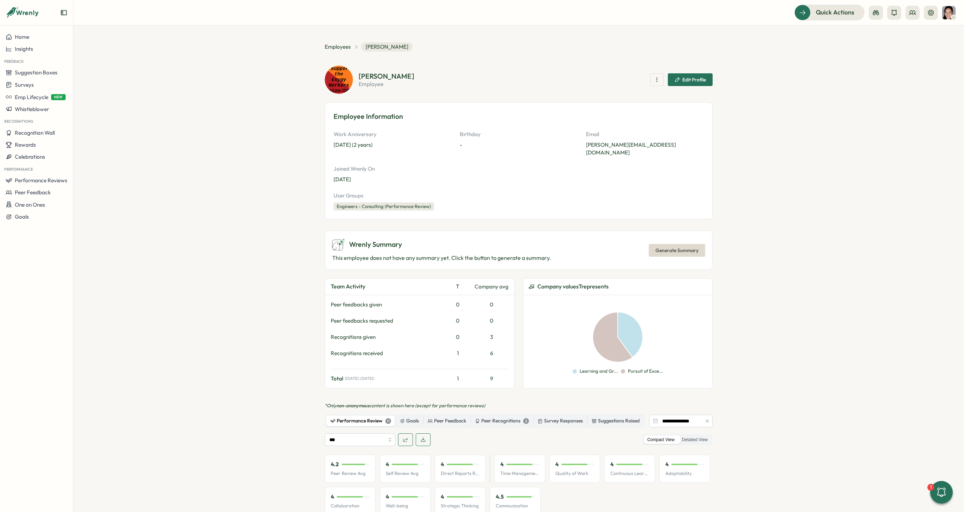
click at [707, 417] on button "button" at bounding box center [708, 421] width 8 height 8
click at [707, 436] on label "Detailed View" at bounding box center [695, 440] width 33 height 9
click at [690, 244] on span "Generate Summary" at bounding box center [677, 250] width 43 height 12
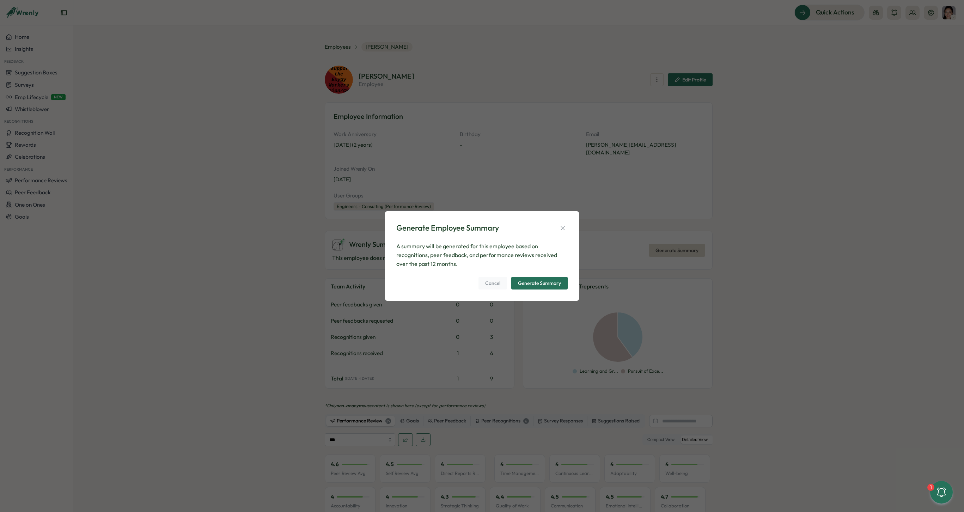
click at [555, 277] on div "Cancel Generate Summary" at bounding box center [481, 283] width 171 height 13
click at [532, 289] on span "Generate Summary" at bounding box center [539, 283] width 43 height 12
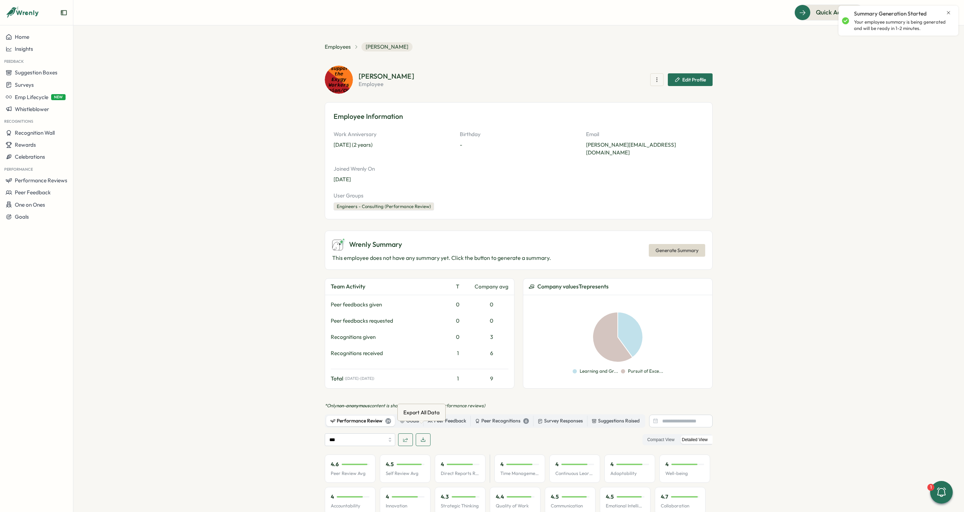
click at [421, 435] on span "button" at bounding box center [423, 440] width 6 height 12
click at [330, 46] on span "Employees" at bounding box center [338, 47] width 26 height 8
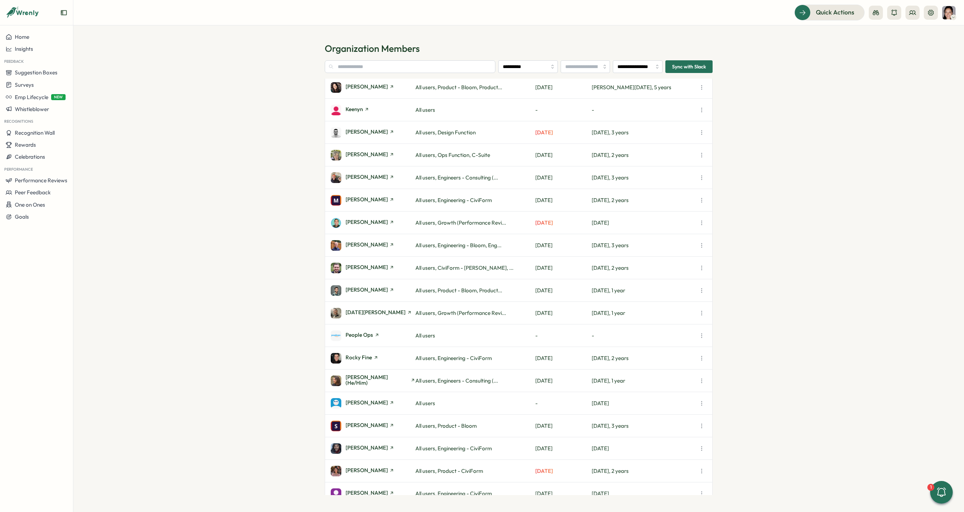
scroll to position [798, 0]
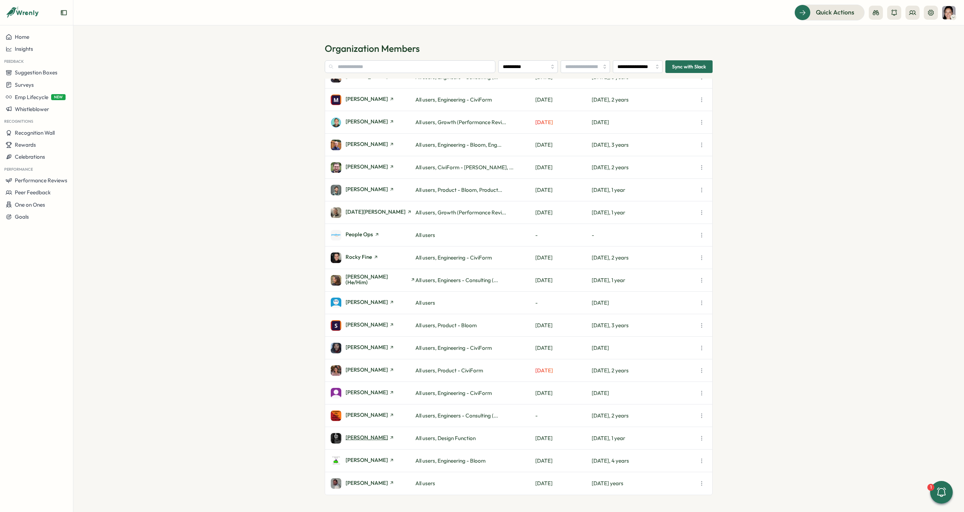
click at [363, 436] on span "[PERSON_NAME]" at bounding box center [367, 437] width 42 height 5
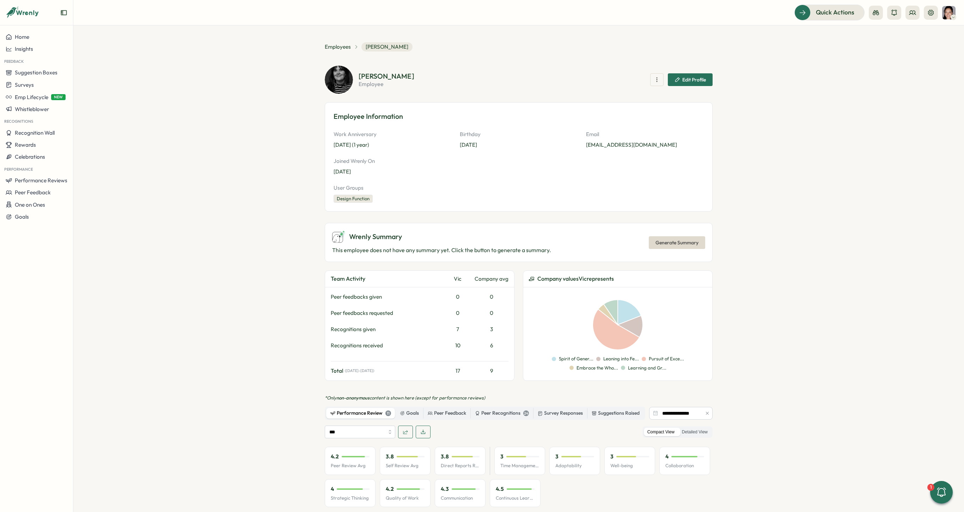
click at [707, 413] on icon "button" at bounding box center [707, 413] width 5 height 5
click at [708, 429] on label "Detailed View" at bounding box center [695, 432] width 33 height 9
click at [684, 241] on span "Generate Summary" at bounding box center [677, 243] width 43 height 12
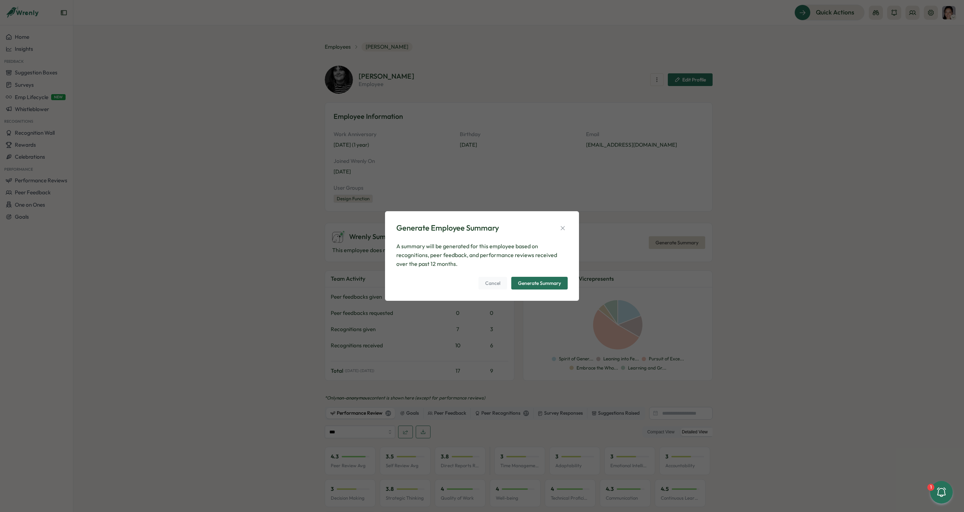
click at [552, 281] on div "Generate Summary" at bounding box center [539, 283] width 43 height 5
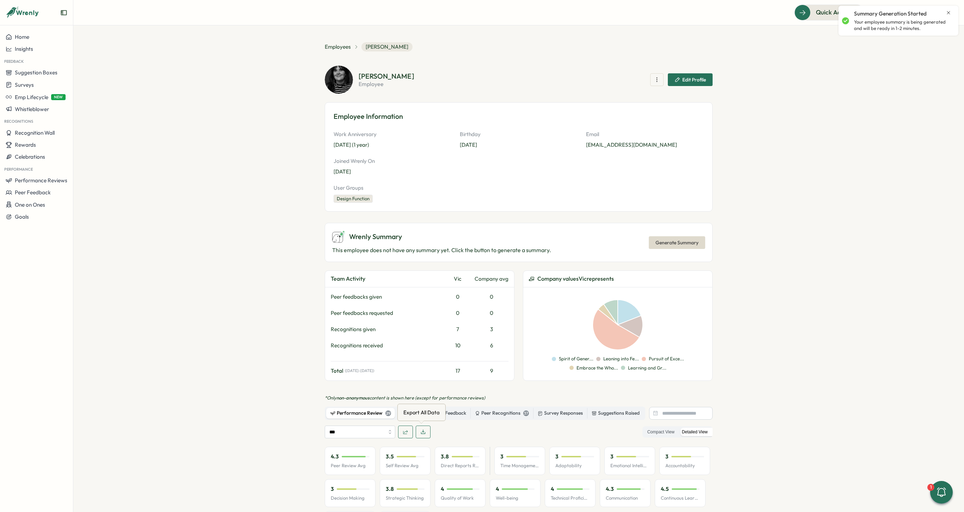
click at [423, 430] on icon "button" at bounding box center [423, 432] width 6 height 6
click at [331, 45] on span "Employees" at bounding box center [338, 47] width 26 height 8
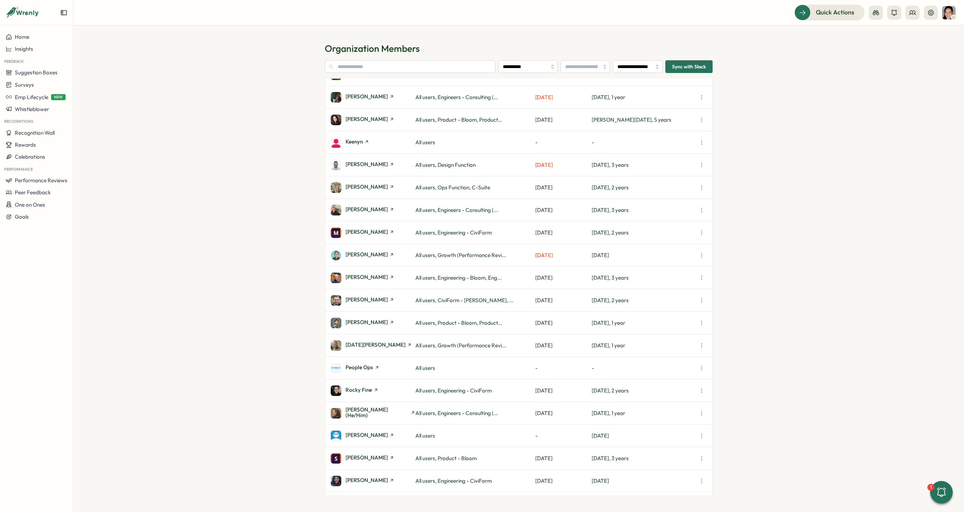
scroll to position [798, 0]
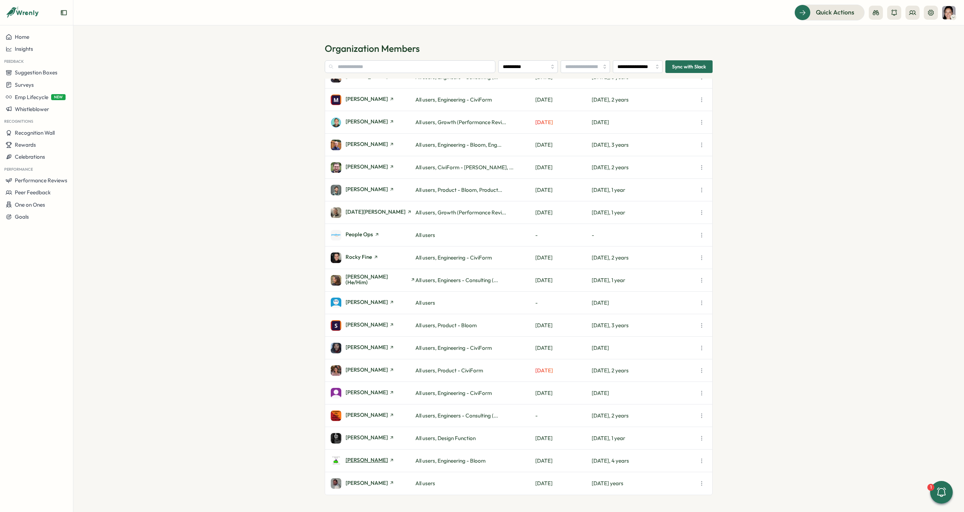
click at [359, 460] on span "[PERSON_NAME]" at bounding box center [367, 460] width 42 height 5
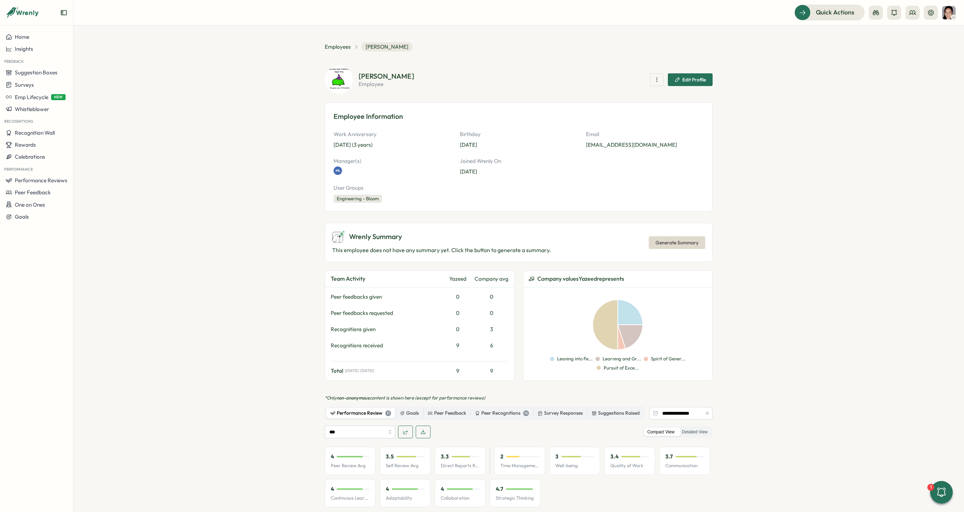
click at [664, 244] on span "Generate Summary" at bounding box center [677, 243] width 43 height 12
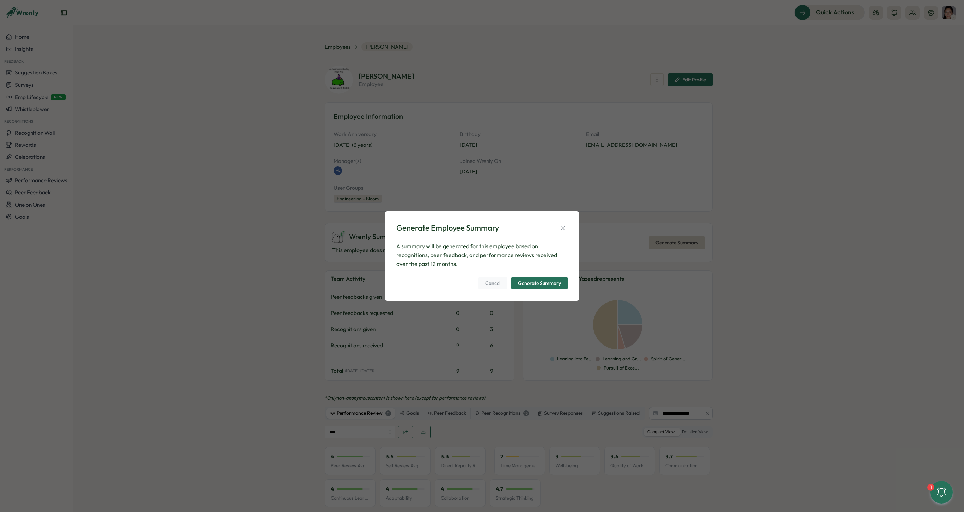
drag, startPoint x: 540, startPoint y: 287, endPoint x: 567, endPoint y: 310, distance: 35.3
click at [567, 310] on div "Generate Employee Summary A summary will be generated for this employee based o…" at bounding box center [482, 256] width 964 height 512
click at [564, 226] on icon "button" at bounding box center [562, 228] width 7 height 7
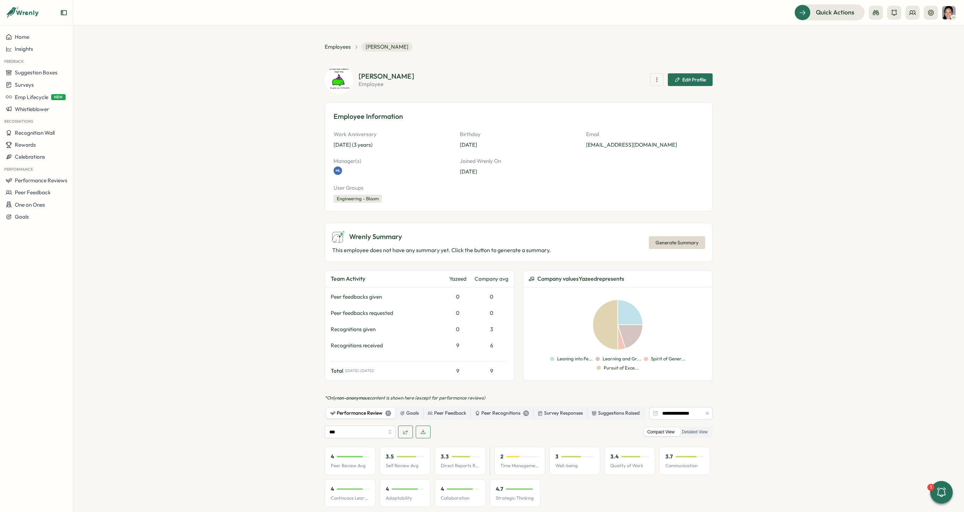
click at [707, 412] on icon "button" at bounding box center [707, 413] width 5 height 5
click at [699, 429] on label "Detailed View" at bounding box center [695, 432] width 33 height 9
click at [691, 242] on span "Generate Summary" at bounding box center [677, 243] width 43 height 12
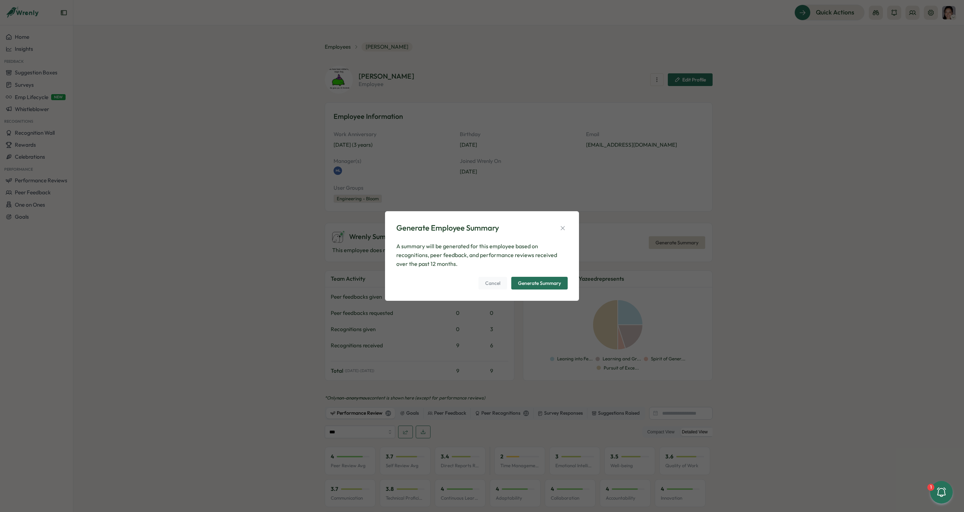
click at [551, 288] on span "Generate Summary" at bounding box center [539, 283] width 43 height 12
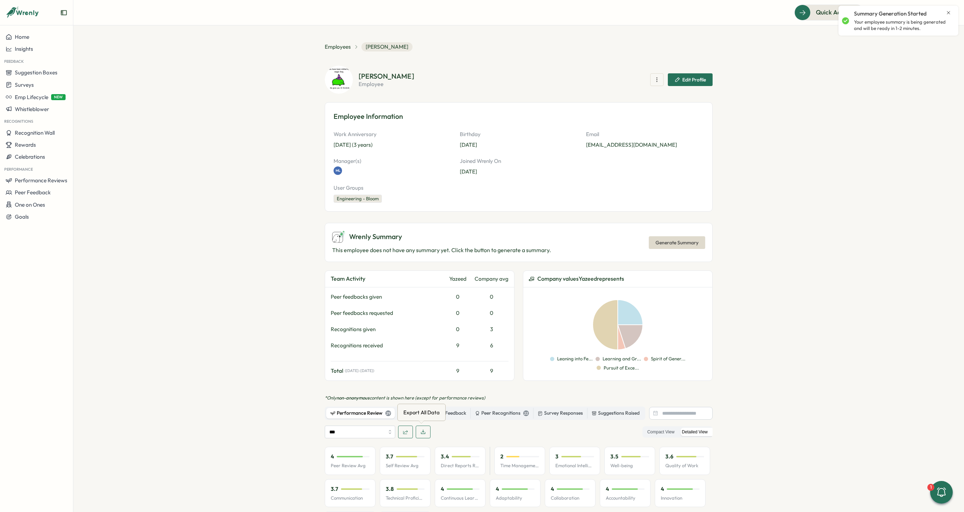
click at [423, 433] on icon "button" at bounding box center [423, 432] width 4 height 4
click at [425, 40] on section "Employees [PERSON_NAME] [PERSON_NAME] employee Edit Profile Employee Informatio…" at bounding box center [518, 268] width 891 height 487
click at [328, 46] on span "Employees" at bounding box center [338, 47] width 26 height 8
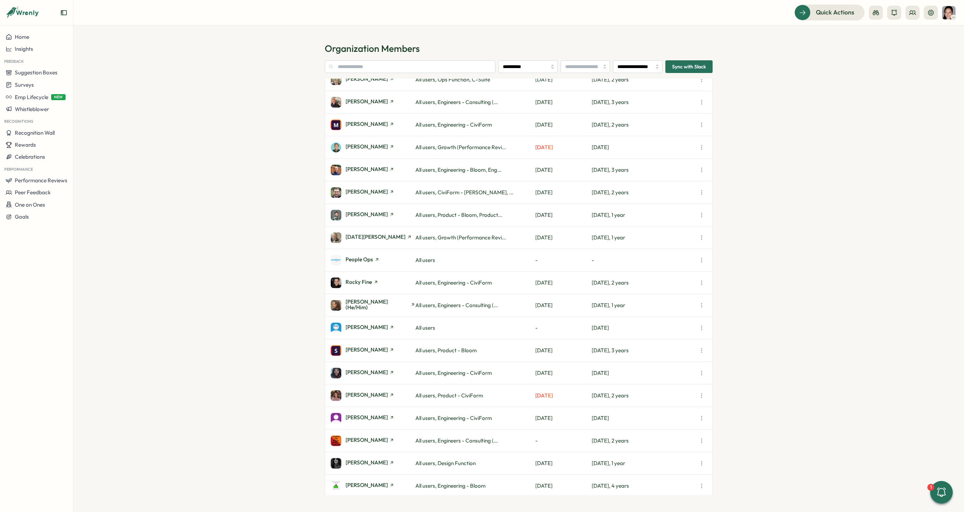
scroll to position [798, 0]
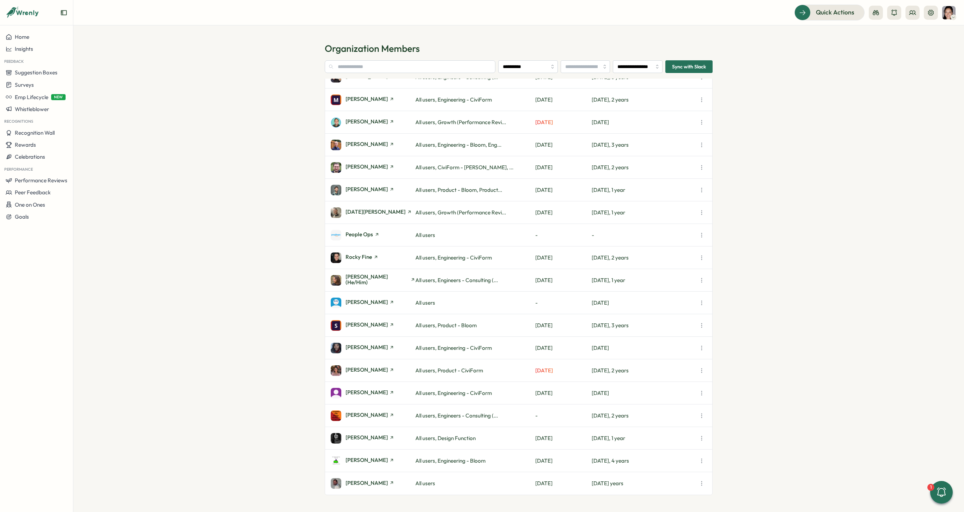
click at [269, 70] on section "**********" at bounding box center [518, 268] width 891 height 487
click at [367, 486] on div "[PERSON_NAME]" at bounding box center [370, 483] width 49 height 7
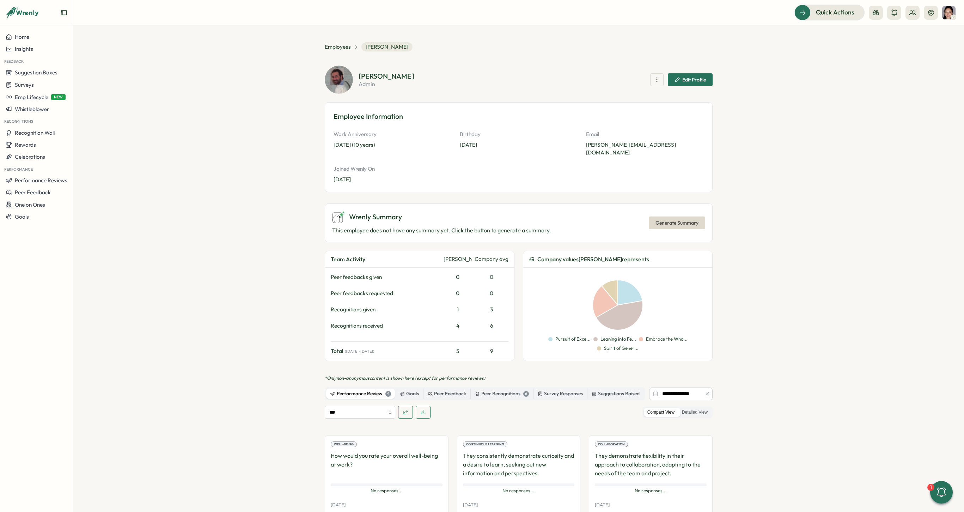
click at [707, 390] on button "button" at bounding box center [708, 394] width 8 height 8
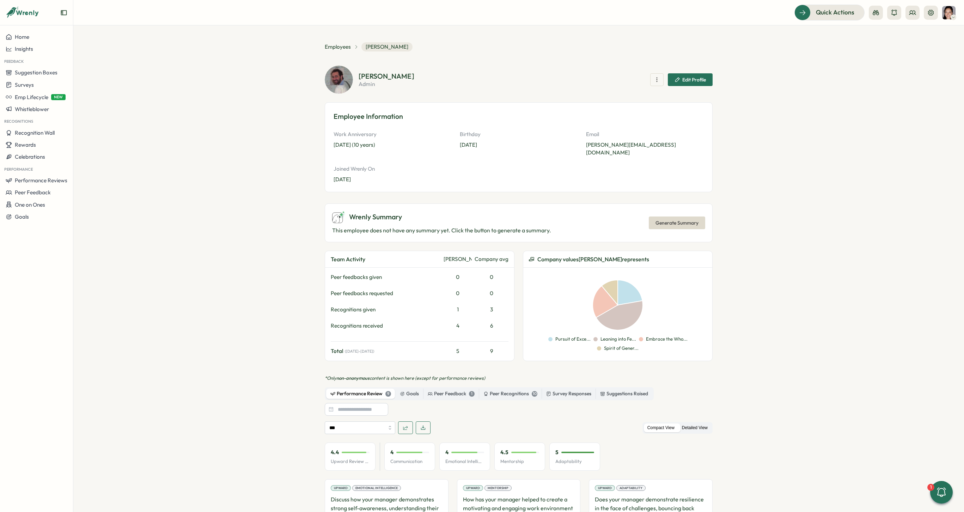
click at [698, 424] on label "Detailed View" at bounding box center [695, 428] width 33 height 9
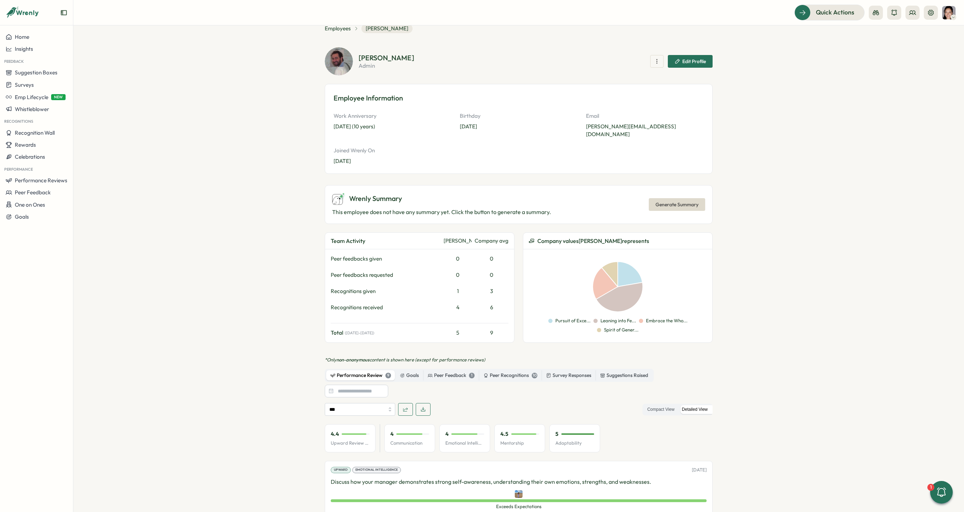
click at [675, 201] on span "Generate Summary" at bounding box center [677, 205] width 43 height 12
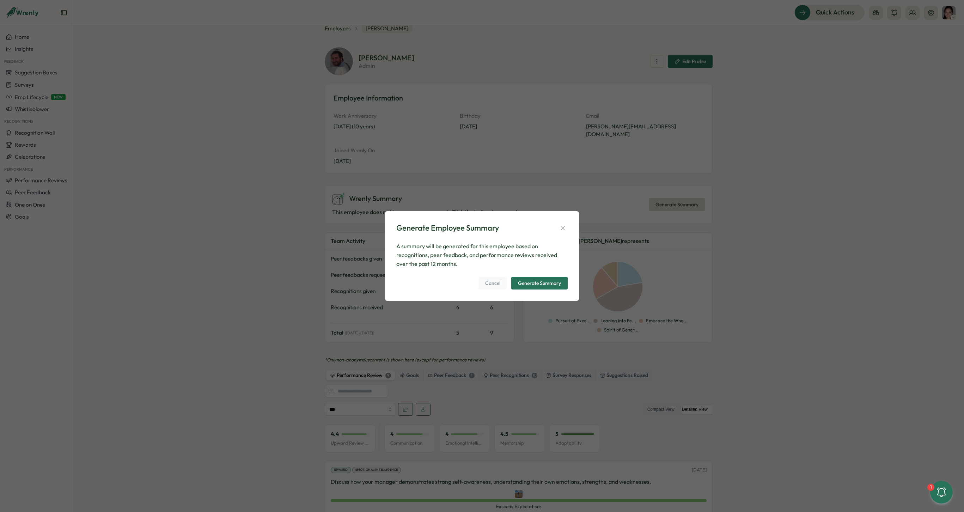
click at [530, 285] on div "Generate Summary" at bounding box center [539, 283] width 43 height 5
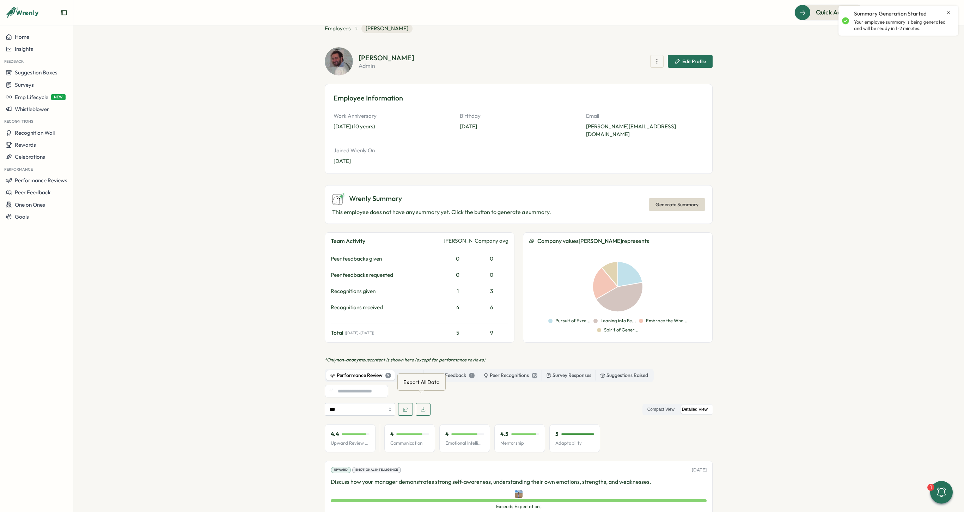
click at [420, 407] on icon "button" at bounding box center [423, 410] width 6 height 6
